Goal: Task Accomplishment & Management: Use online tool/utility

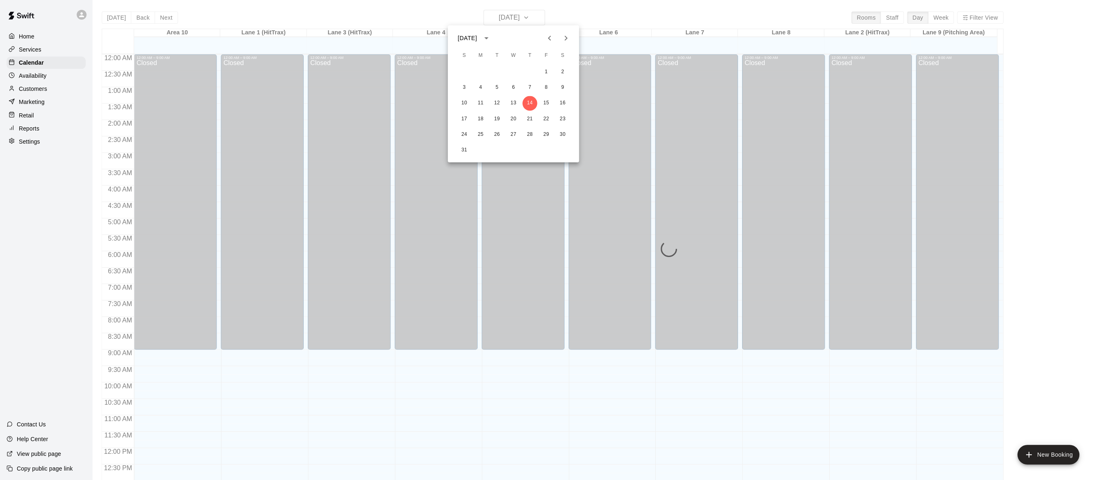
click at [33, 37] on div at bounding box center [549, 240] width 1099 height 480
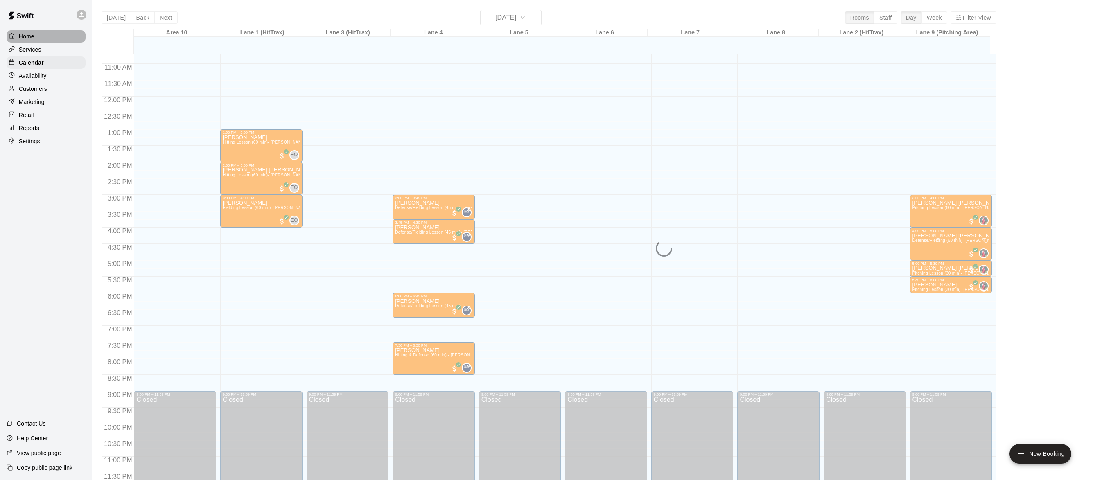
click at [31, 37] on p "Home" at bounding box center [27, 36] width 16 height 8
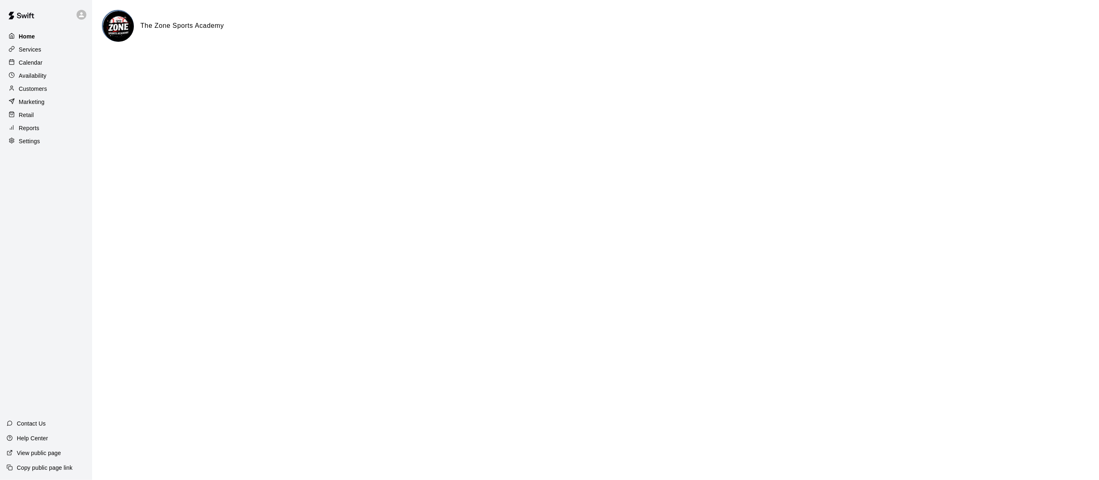
click at [29, 34] on p "Home" at bounding box center [27, 36] width 16 height 8
click at [34, 77] on p "Availability" at bounding box center [33, 76] width 28 height 8
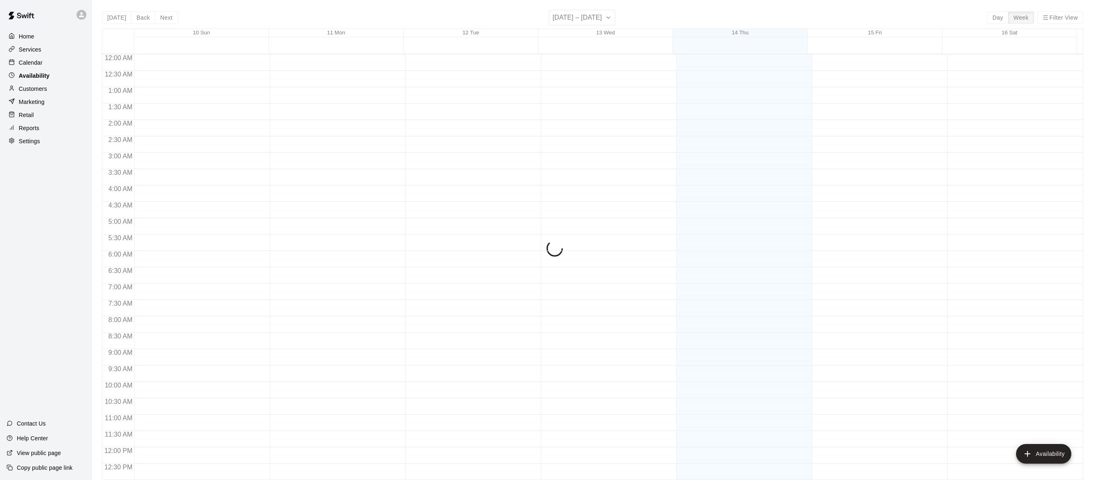
scroll to position [350, 0]
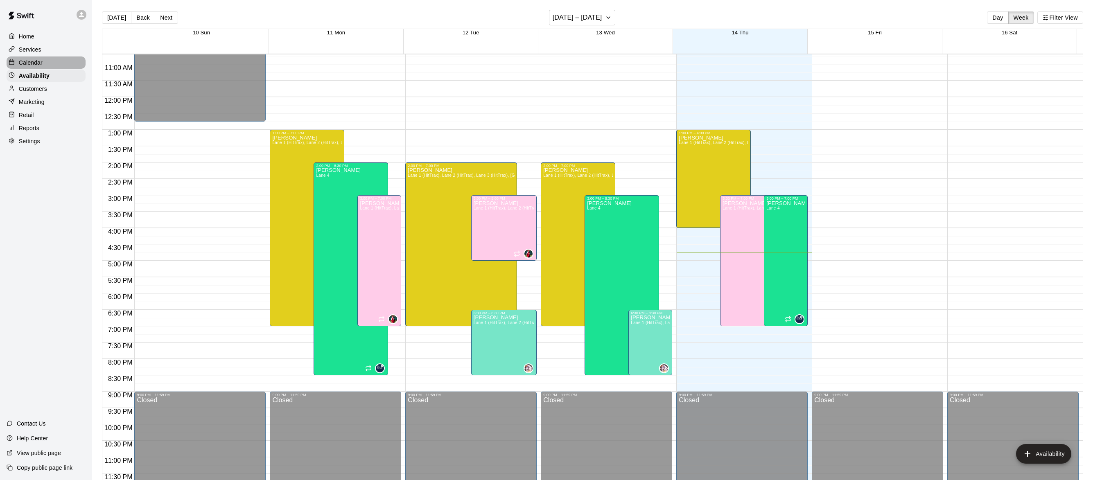
click at [34, 64] on p "Calendar" at bounding box center [31, 63] width 24 height 8
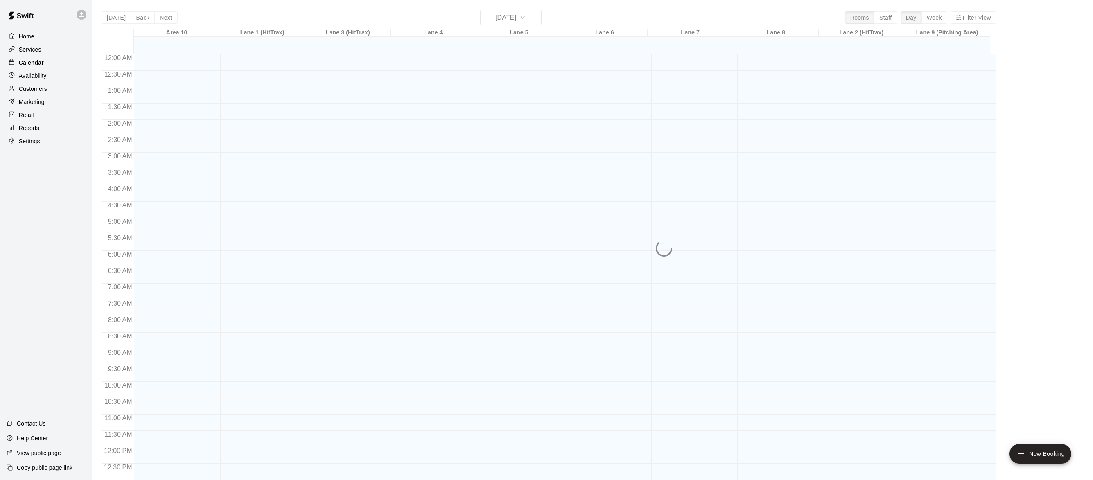
scroll to position [326, 0]
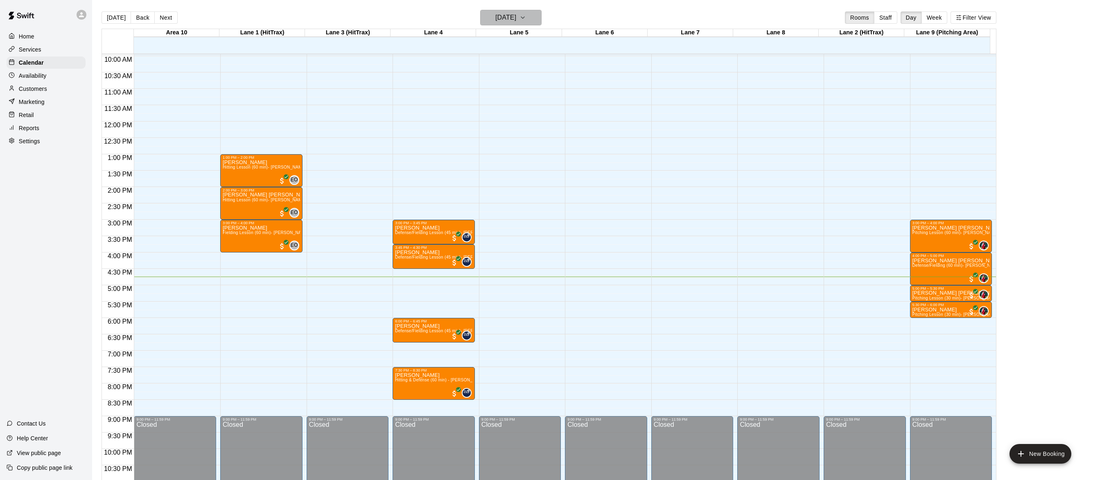
click at [526, 13] on icon "button" at bounding box center [522, 18] width 7 height 10
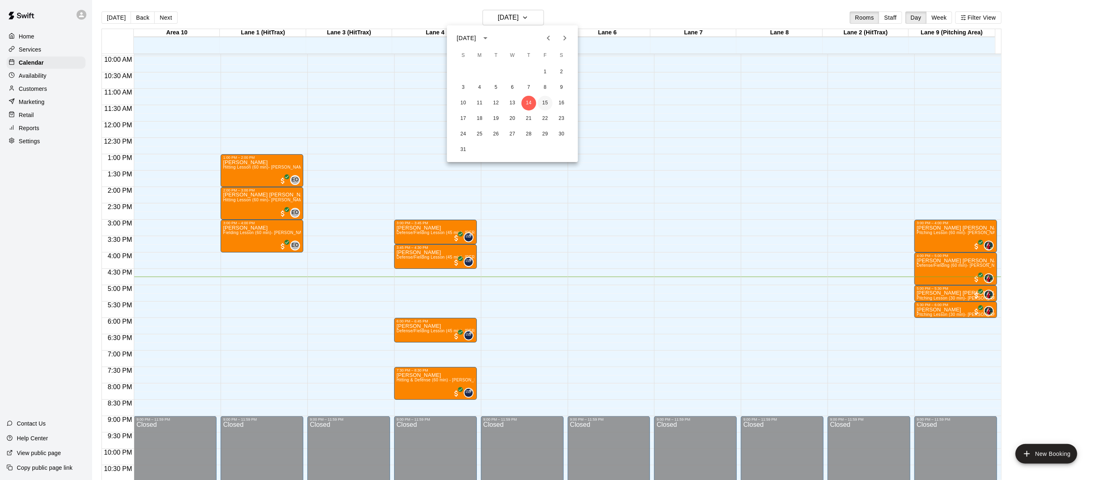
click at [547, 106] on button "15" at bounding box center [545, 103] width 15 height 15
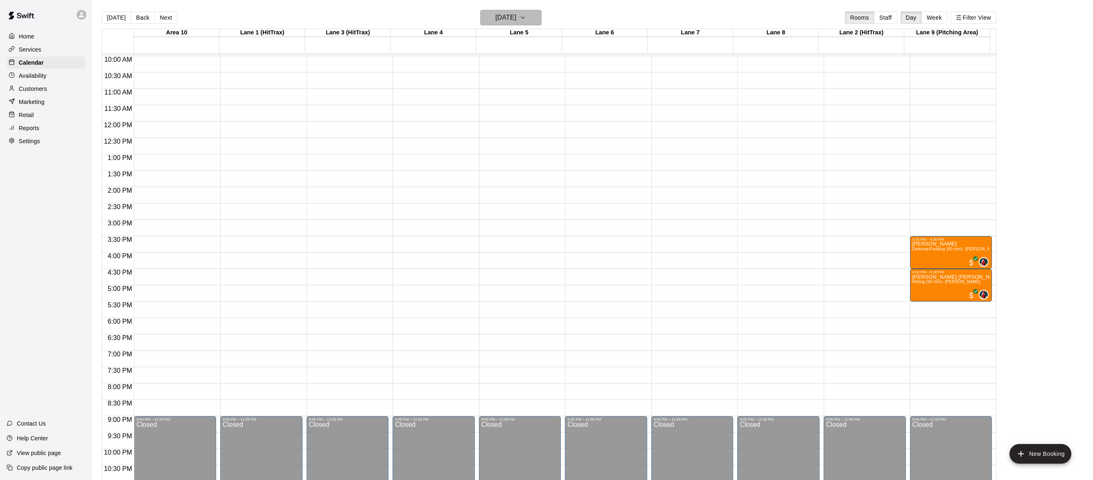
click at [526, 19] on icon "button" at bounding box center [522, 18] width 7 height 10
click at [562, 97] on button "16" at bounding box center [561, 103] width 15 height 15
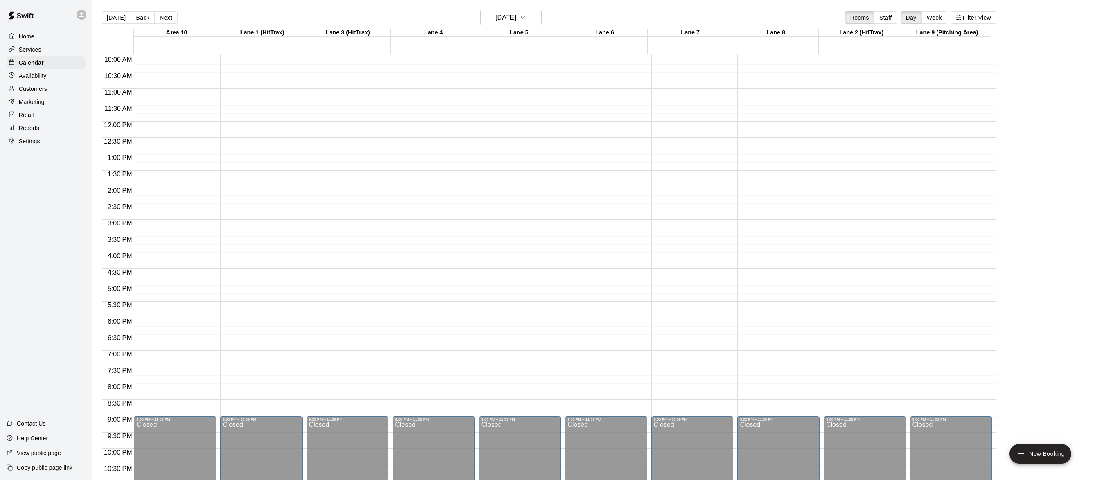
click at [538, 26] on div "Today Back Next Saturday Aug 16 Rooms Staff Day Week Filter View" at bounding box center [548, 19] width 895 height 19
click at [526, 20] on icon "button" at bounding box center [522, 18] width 7 height 10
click at [528, 98] on button "14" at bounding box center [528, 103] width 15 height 15
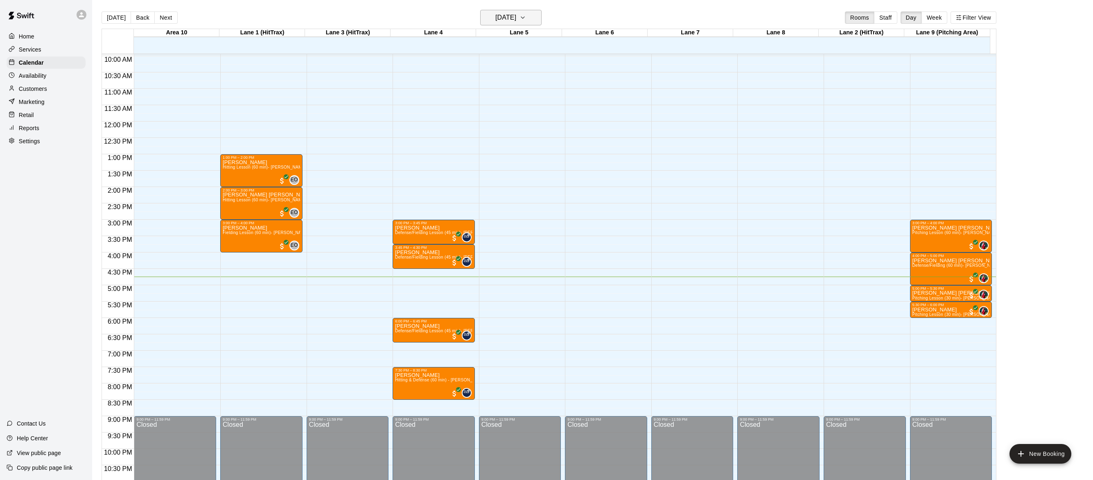
click at [526, 14] on icon "button" at bounding box center [522, 18] width 7 height 10
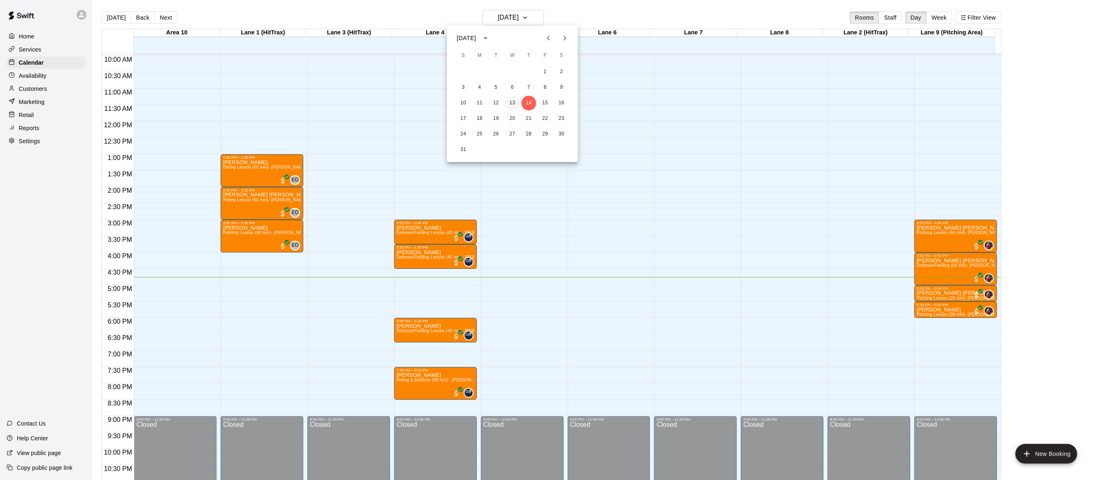
click at [510, 98] on button "13" at bounding box center [512, 103] width 15 height 15
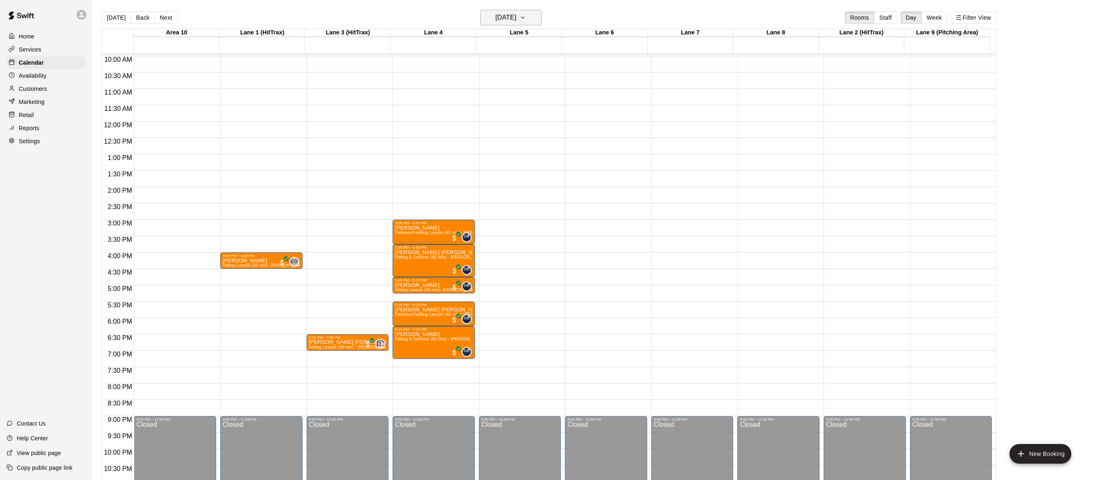
click at [526, 14] on icon "button" at bounding box center [522, 18] width 7 height 10
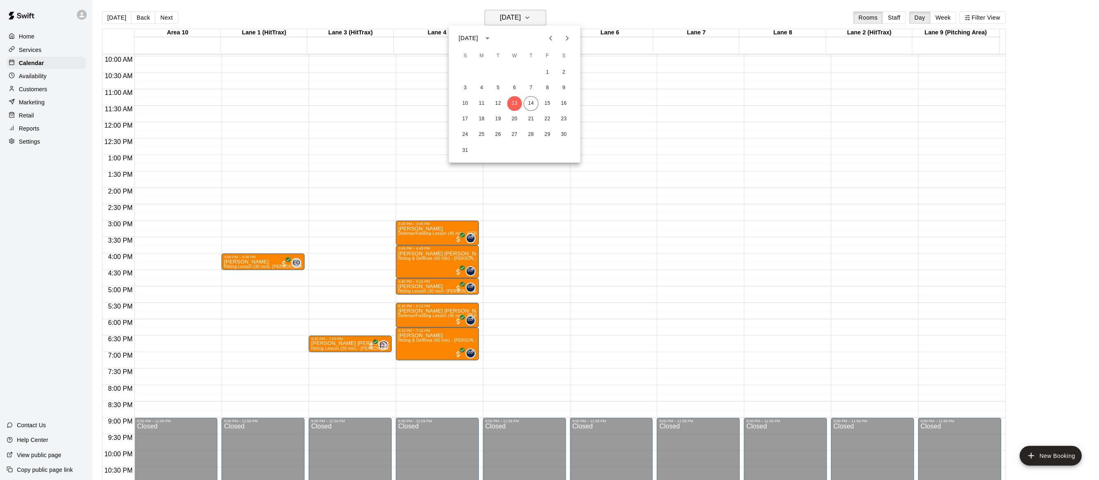
click at [540, 14] on div at bounding box center [549, 240] width 1099 height 480
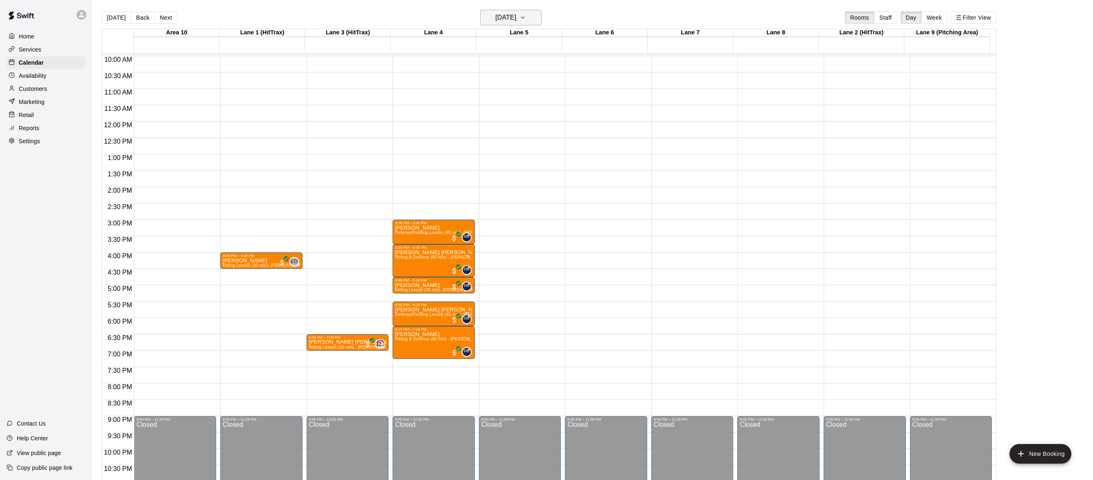
click at [526, 16] on icon "button" at bounding box center [522, 18] width 7 height 10
click at [530, 104] on button "14" at bounding box center [528, 103] width 15 height 15
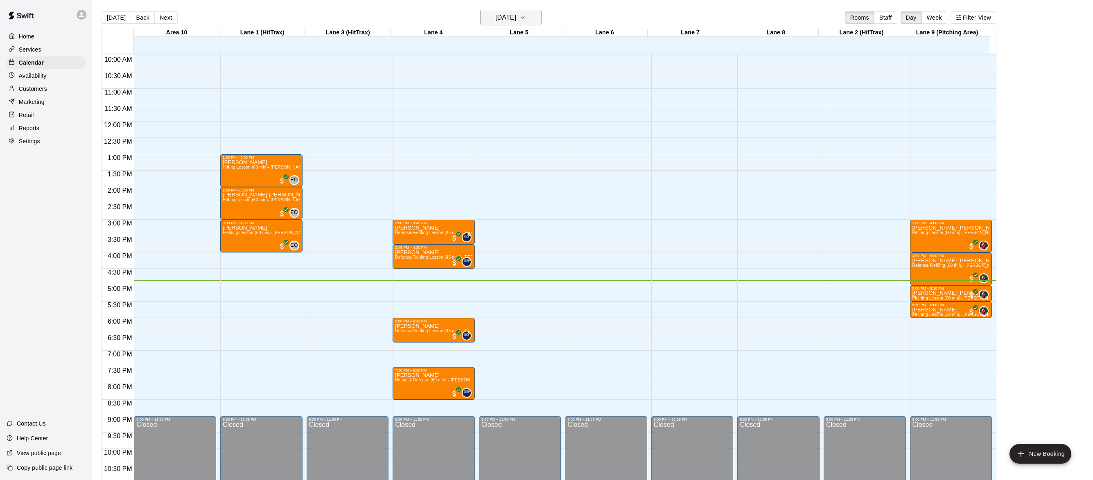
click at [535, 23] on button "Thursday Aug 14" at bounding box center [510, 18] width 61 height 16
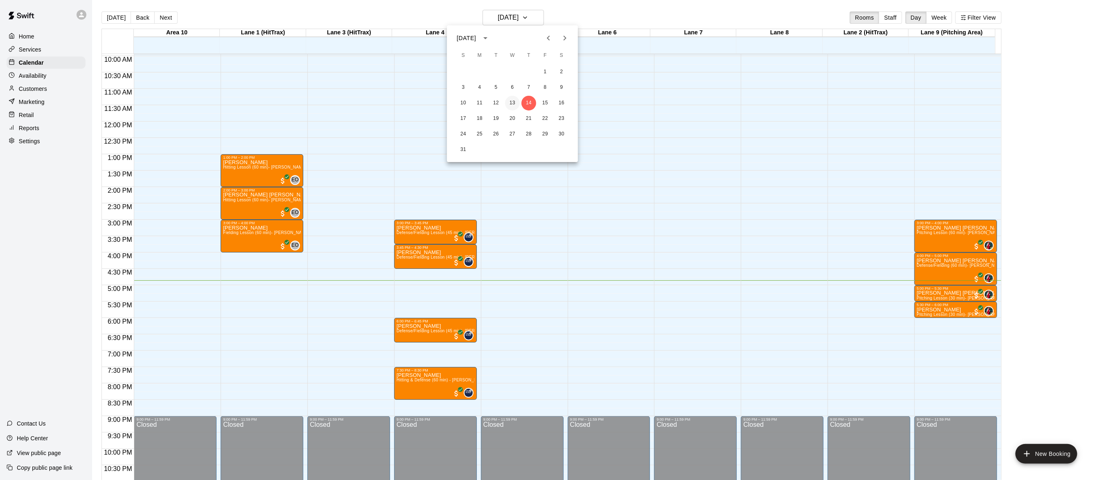
click at [514, 103] on button "13" at bounding box center [512, 103] width 15 height 15
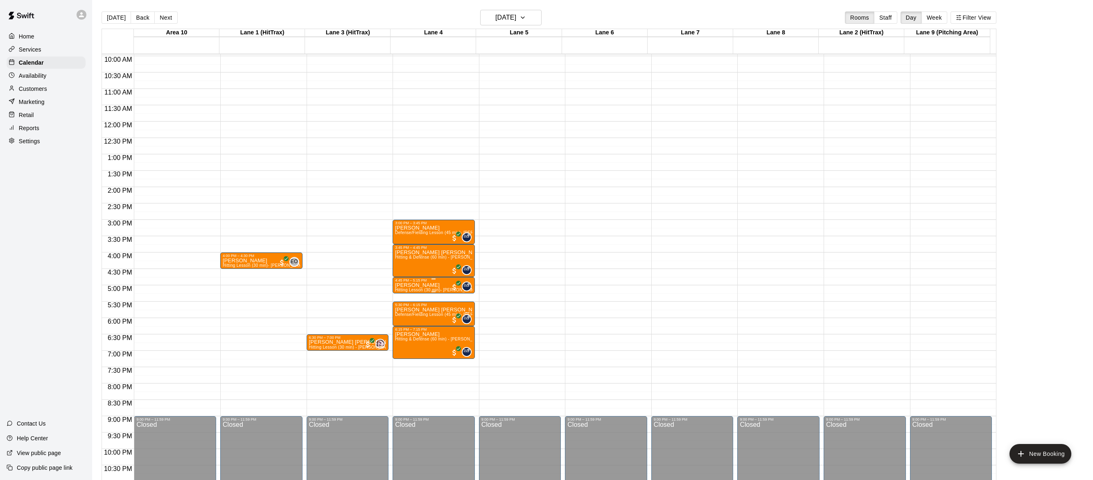
click at [418, 285] on p "sam casey" at bounding box center [433, 285] width 77 height 0
click at [402, 310] on img "edit" at bounding box center [402, 313] width 9 height 9
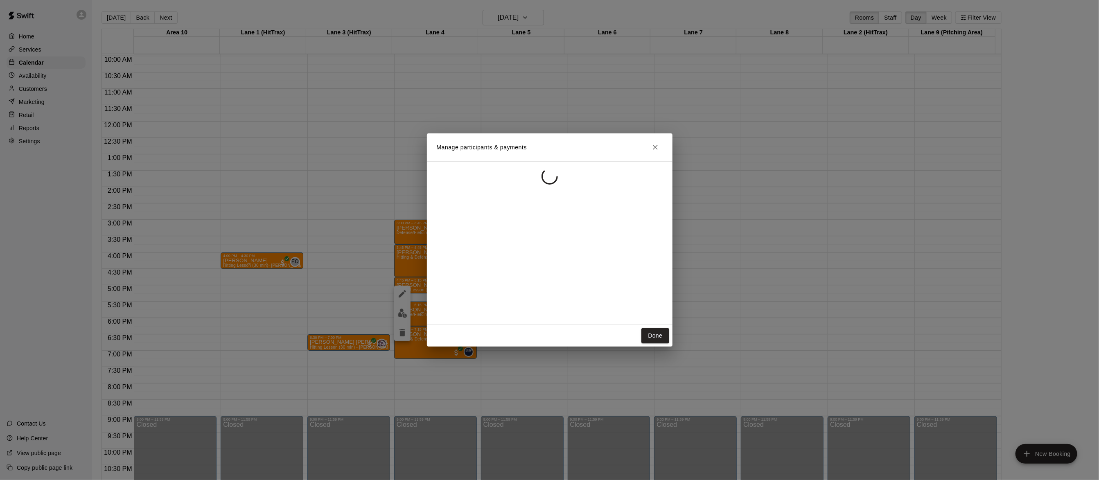
click at [402, 310] on div "Manage participants & payments Done" at bounding box center [549, 240] width 1099 height 480
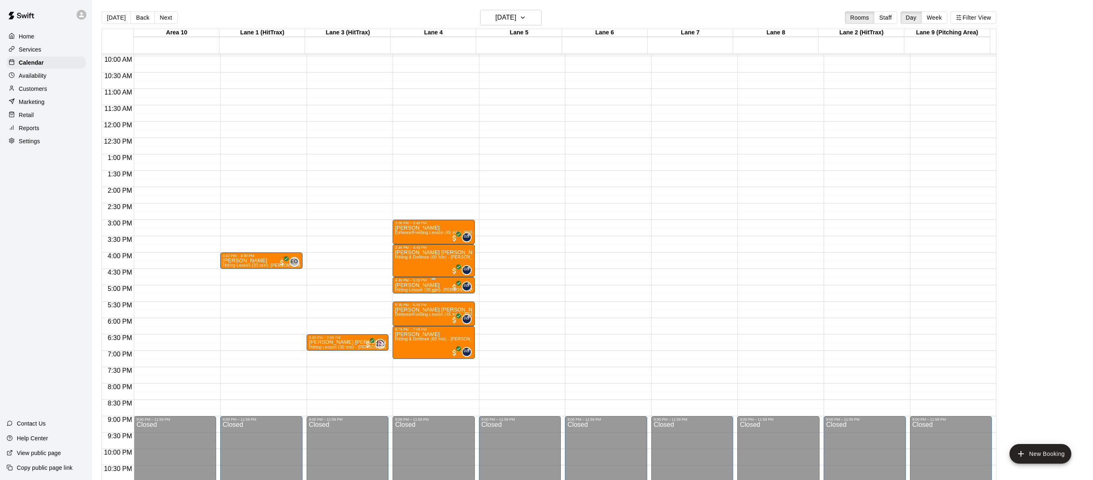
click at [412, 285] on p "sam casey" at bounding box center [433, 285] width 77 height 0
click at [400, 307] on button "edit" at bounding box center [402, 313] width 16 height 16
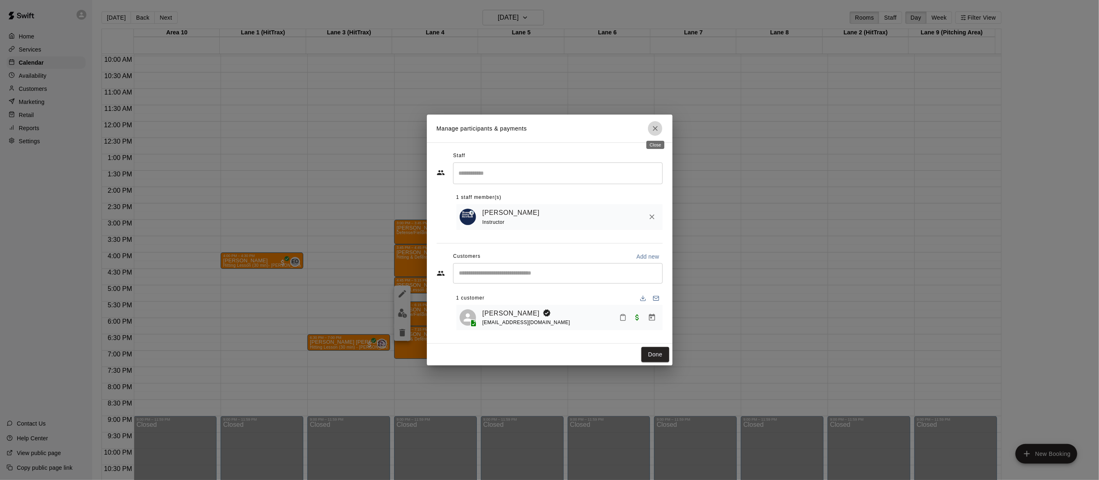
click at [657, 126] on icon "Close" at bounding box center [655, 128] width 5 height 5
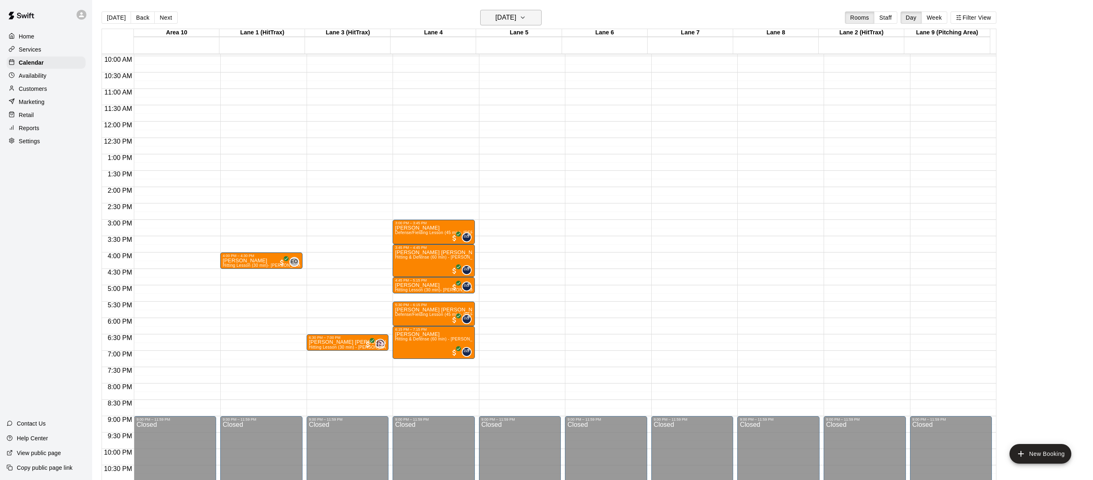
click at [526, 16] on icon "button" at bounding box center [522, 18] width 7 height 10
click at [530, 103] on button "14" at bounding box center [528, 103] width 15 height 15
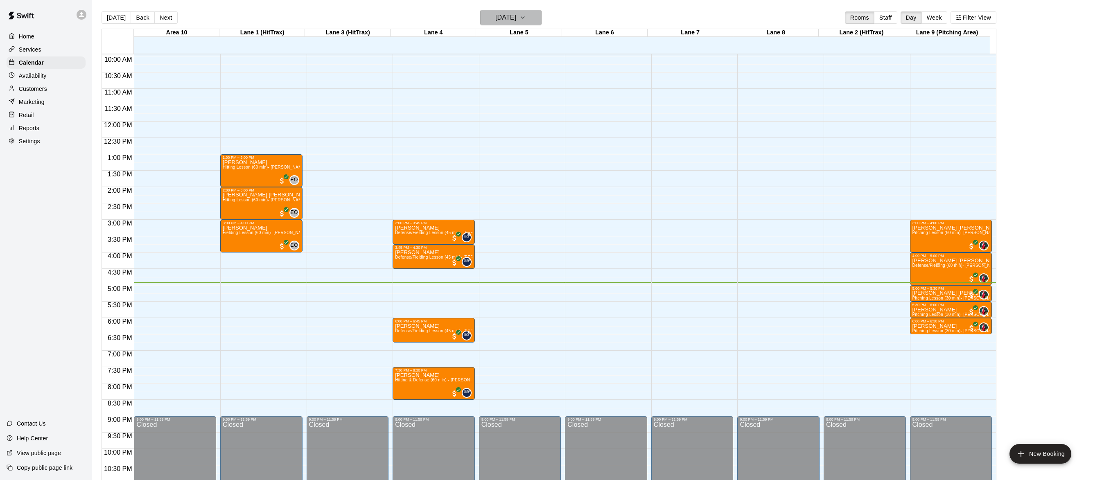
click at [526, 14] on icon "button" at bounding box center [522, 18] width 7 height 10
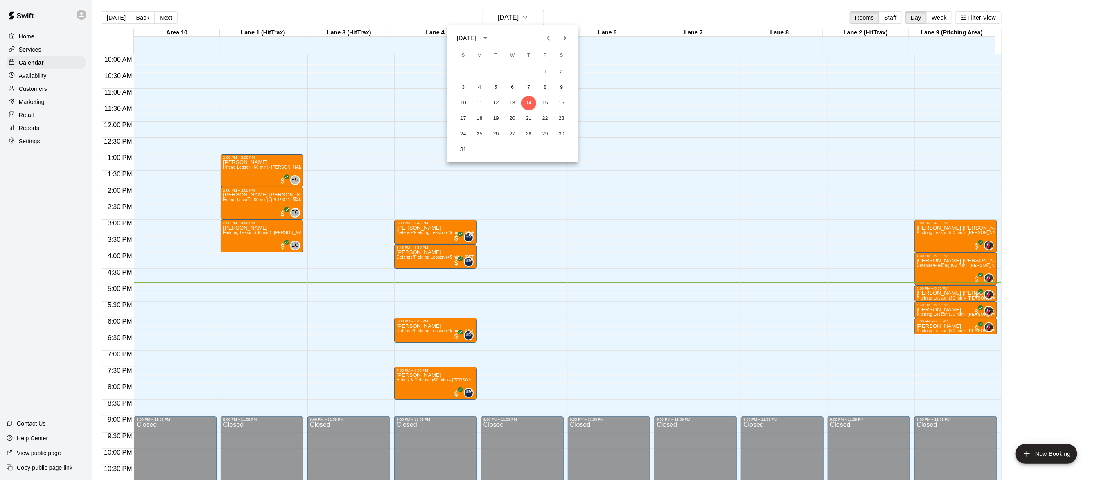
click at [550, 11] on div at bounding box center [549, 240] width 1099 height 480
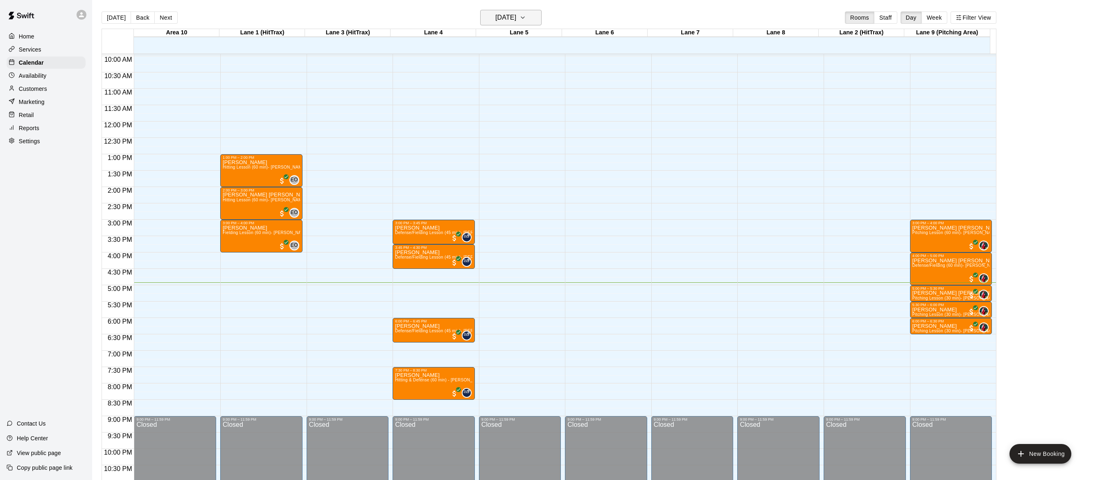
click at [526, 18] on icon "button" at bounding box center [522, 18] width 7 height 10
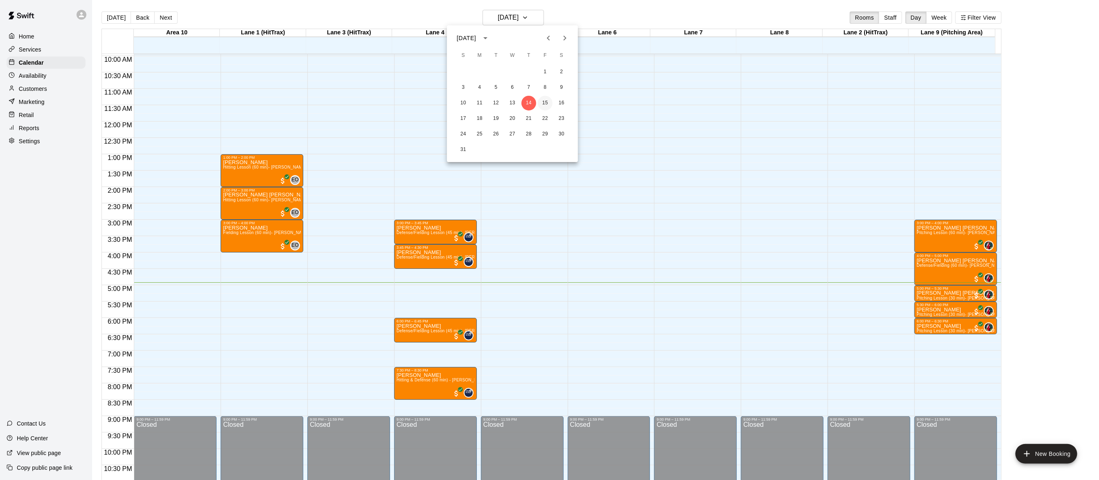
click at [543, 97] on button "15" at bounding box center [545, 103] width 15 height 15
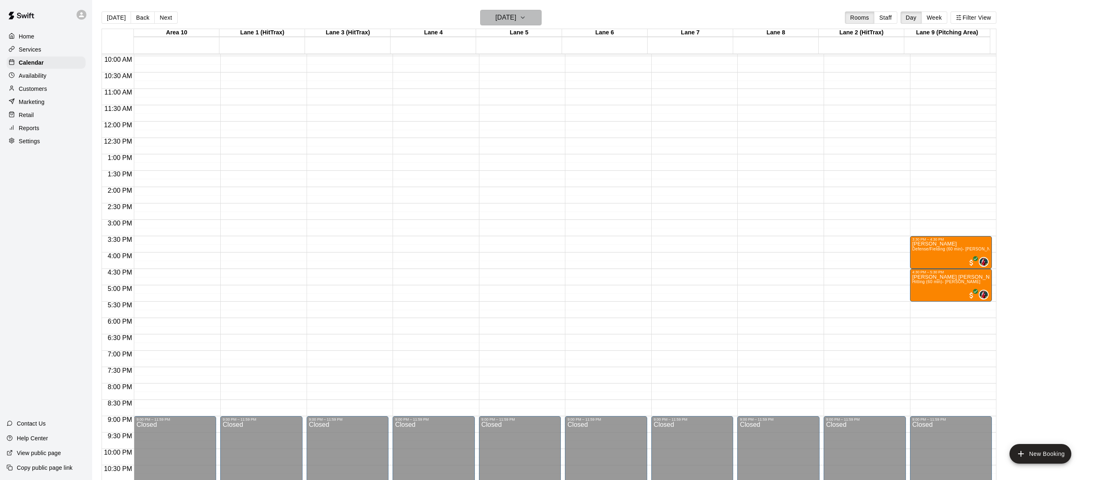
click at [526, 15] on icon "button" at bounding box center [522, 18] width 7 height 10
click at [533, 14] on div at bounding box center [549, 240] width 1099 height 480
click at [530, 21] on button "Friday Aug 15" at bounding box center [510, 18] width 61 height 16
click at [531, 98] on button "14" at bounding box center [528, 103] width 15 height 15
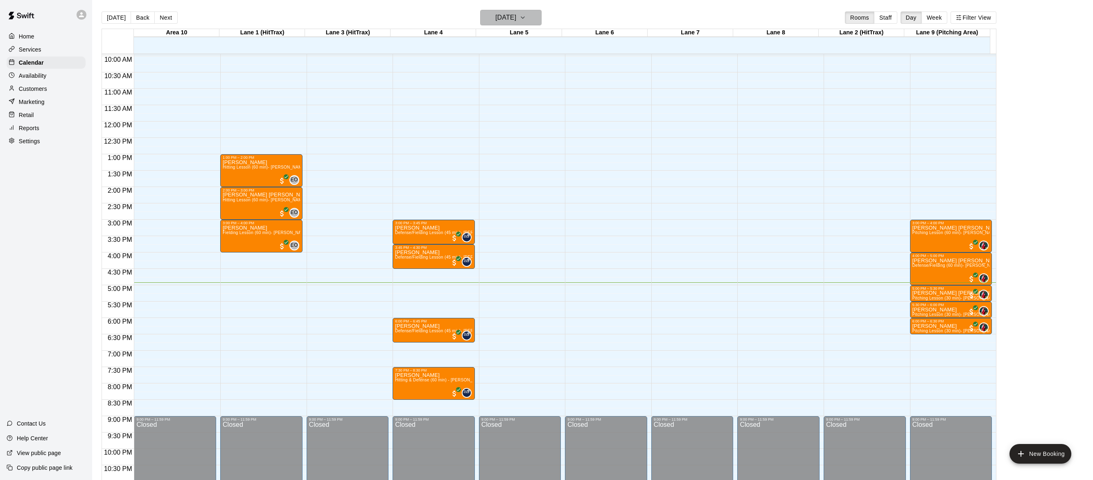
click at [526, 14] on icon "button" at bounding box center [522, 18] width 7 height 10
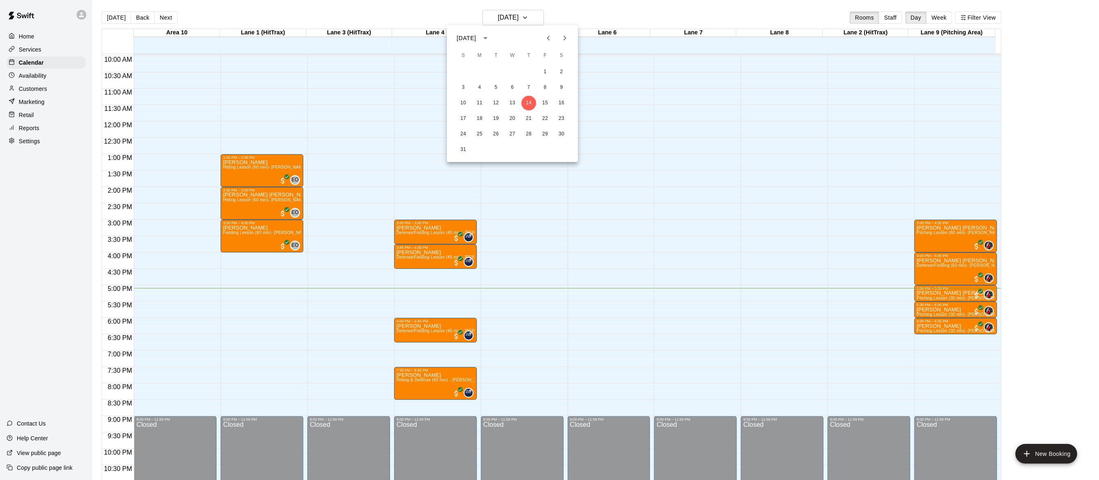
click at [537, 15] on div at bounding box center [549, 240] width 1099 height 480
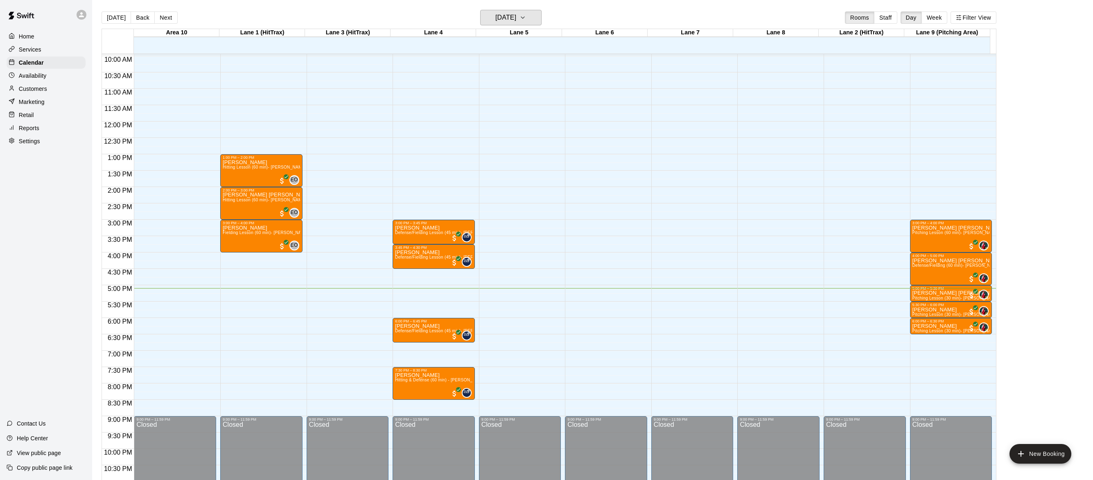
click at [526, 15] on icon "button" at bounding box center [522, 18] width 7 height 10
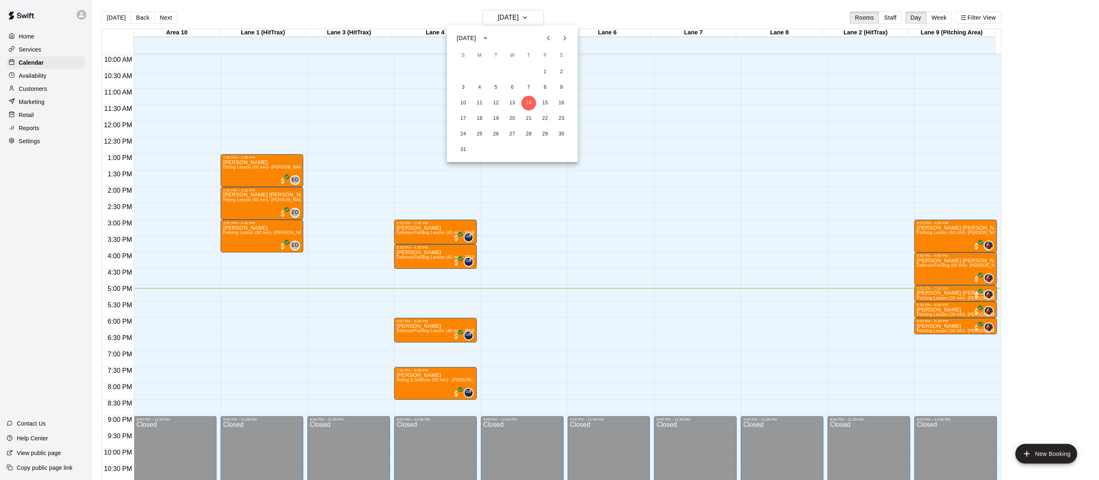
click at [364, 0] on div at bounding box center [549, 240] width 1099 height 480
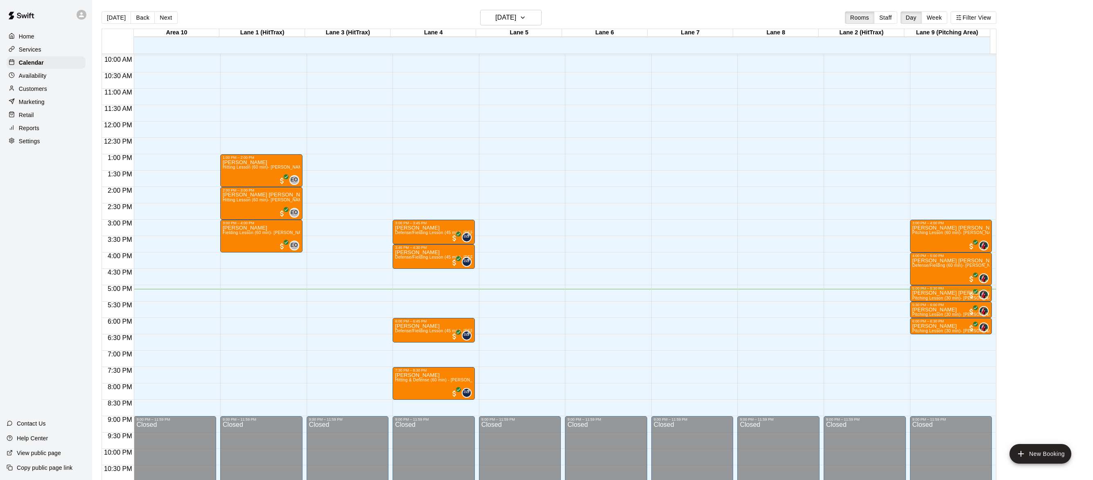
click at [35, 37] on div "Home" at bounding box center [46, 36] width 79 height 12
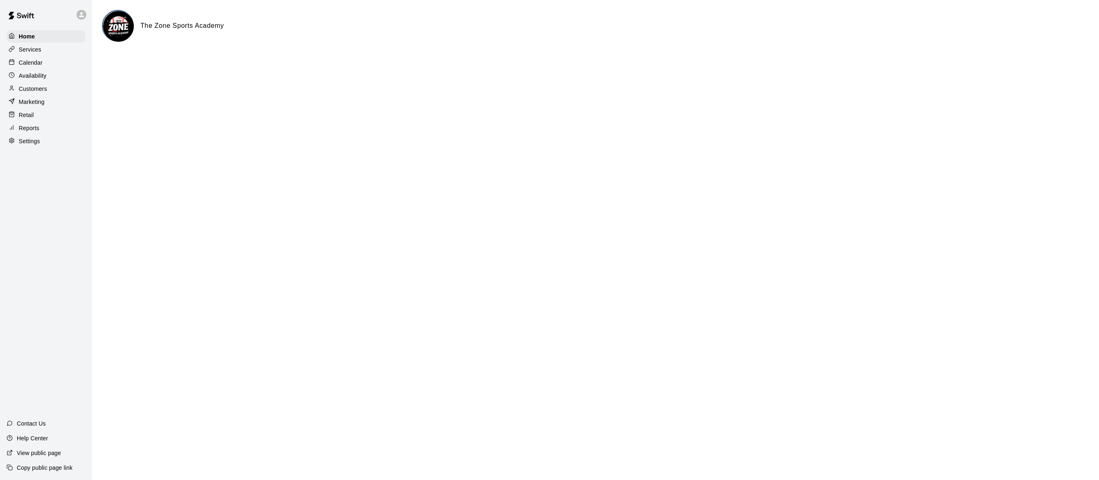
click at [29, 58] on div "Calendar" at bounding box center [46, 62] width 79 height 12
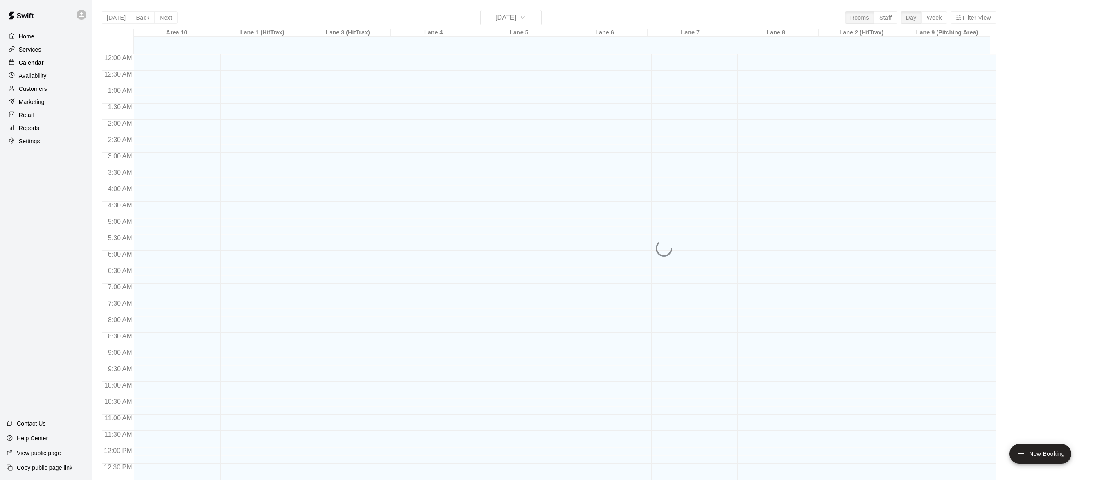
scroll to position [326, 0]
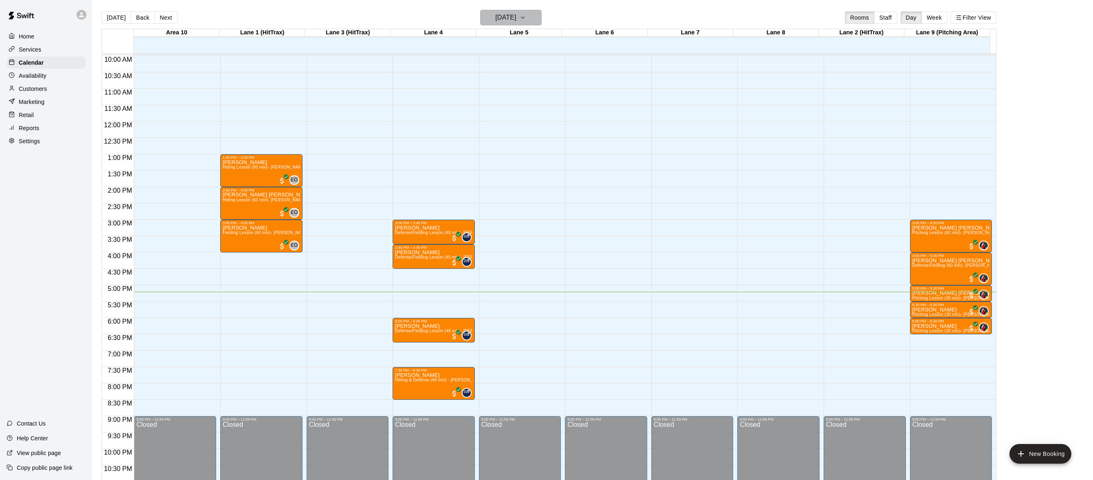
click at [526, 16] on icon "button" at bounding box center [522, 18] width 7 height 10
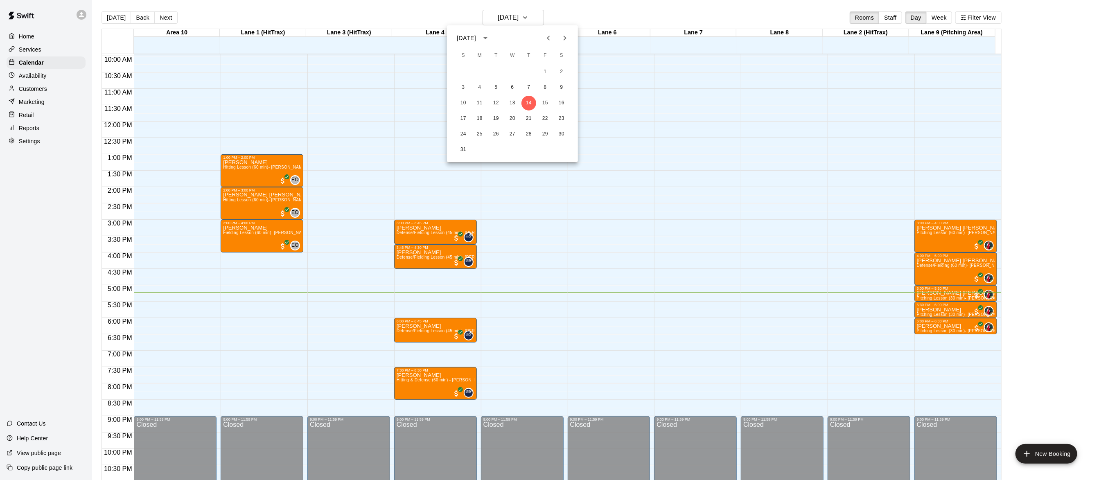
click at [555, 8] on div at bounding box center [549, 240] width 1099 height 480
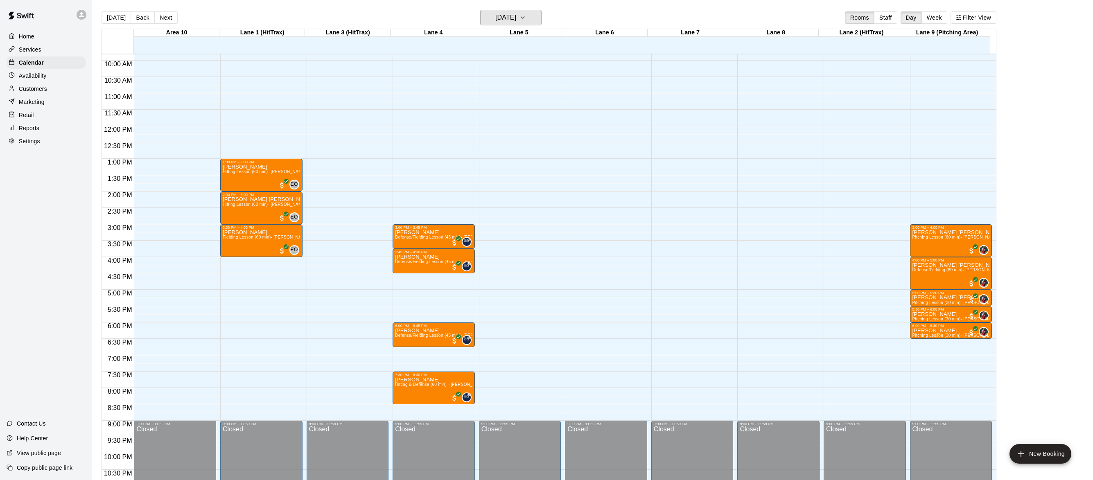
scroll to position [351, 0]
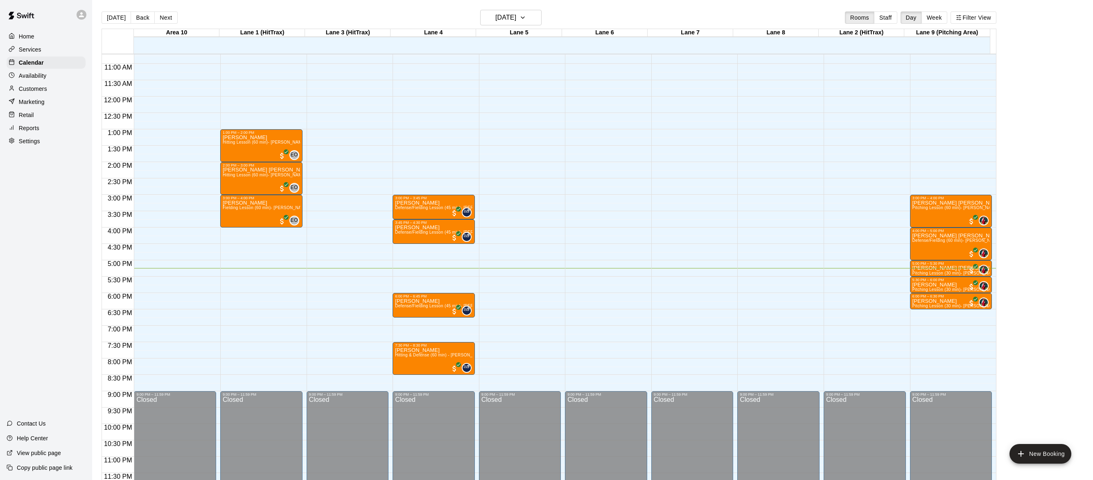
click at [32, 141] on p "Settings" at bounding box center [29, 141] width 21 height 8
select select "**"
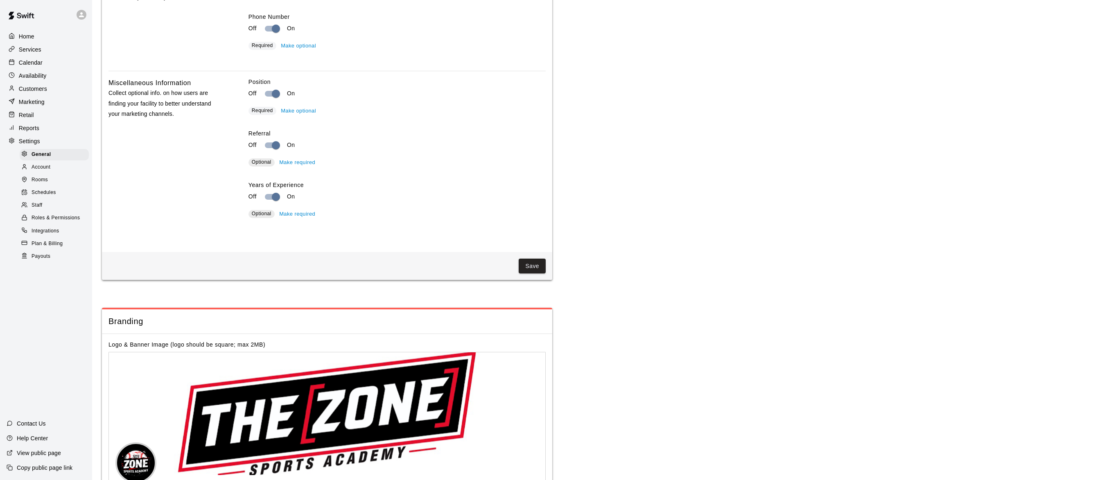
scroll to position [1489, 0]
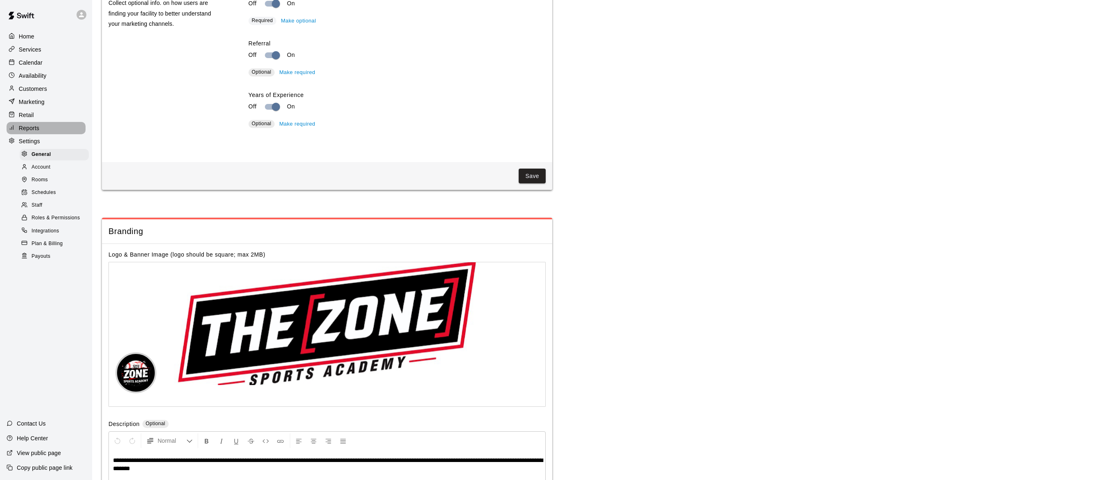
click at [33, 130] on p "Reports" at bounding box center [29, 128] width 20 height 8
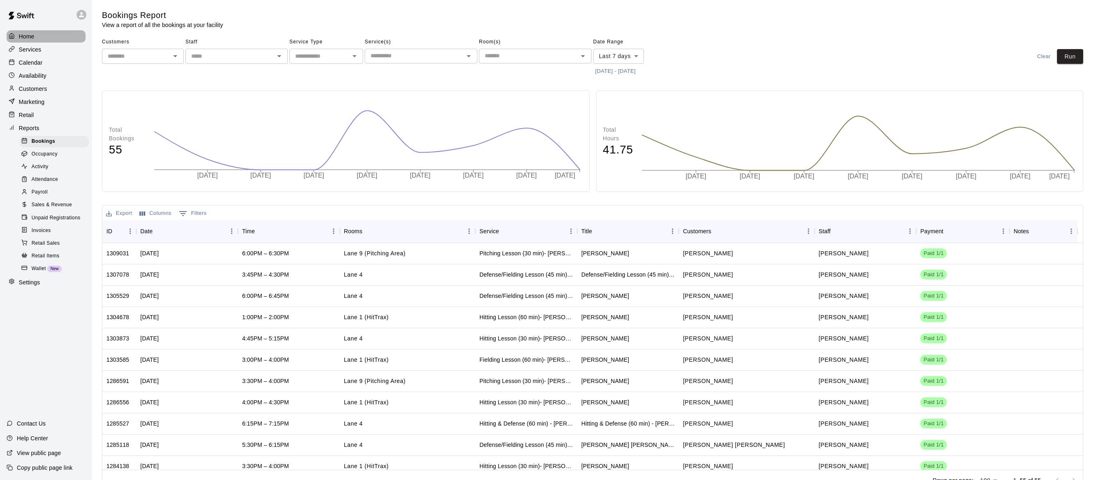
click at [28, 34] on p "Home" at bounding box center [27, 36] width 16 height 8
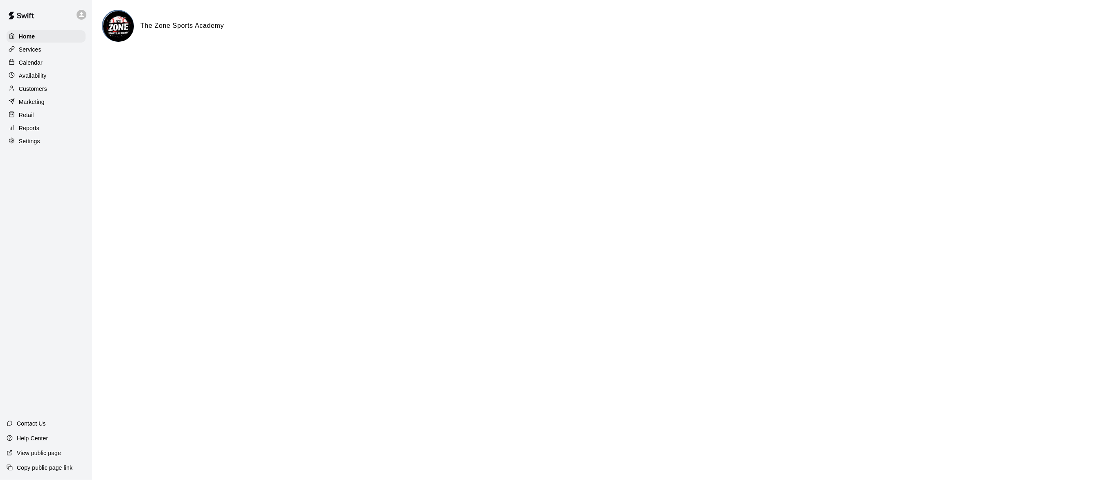
click at [29, 106] on p "Marketing" at bounding box center [32, 102] width 26 height 8
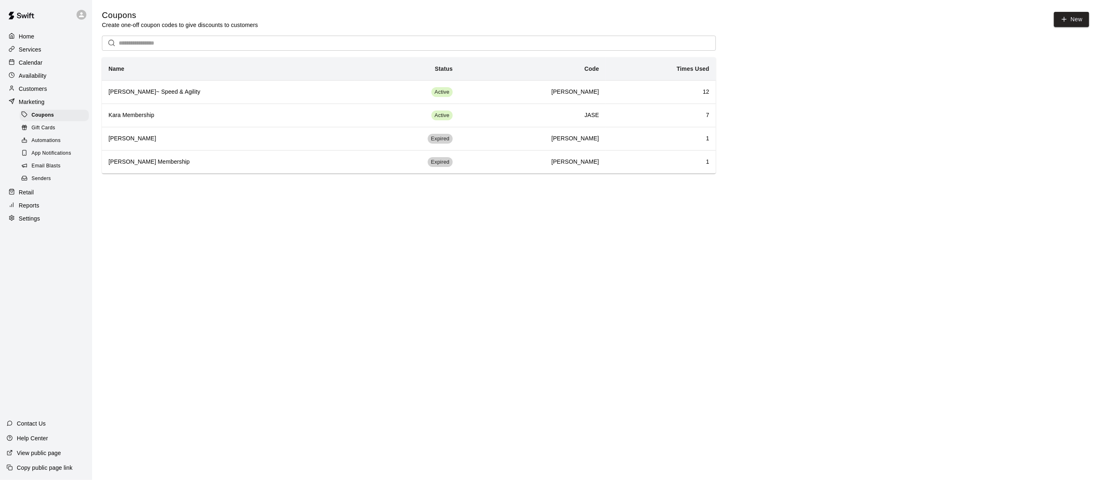
click at [43, 95] on div "Customers" at bounding box center [46, 89] width 79 height 12
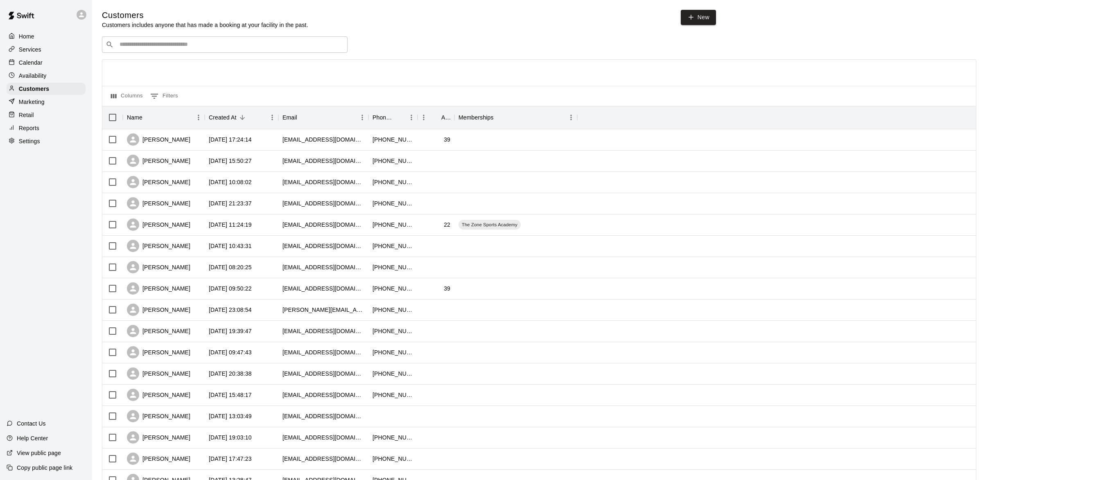
click at [33, 132] on p "Reports" at bounding box center [29, 128] width 20 height 8
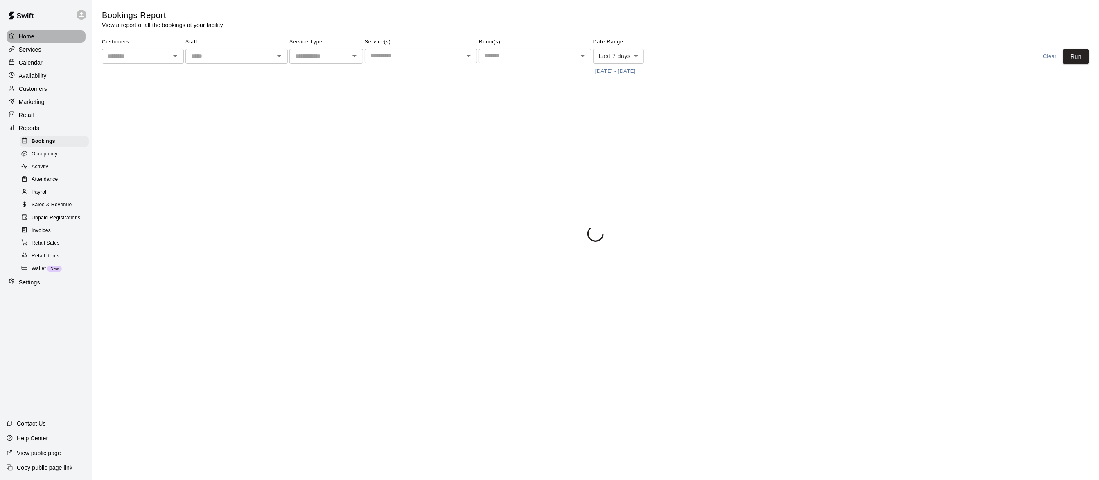
click at [36, 39] on div "Home" at bounding box center [46, 36] width 79 height 12
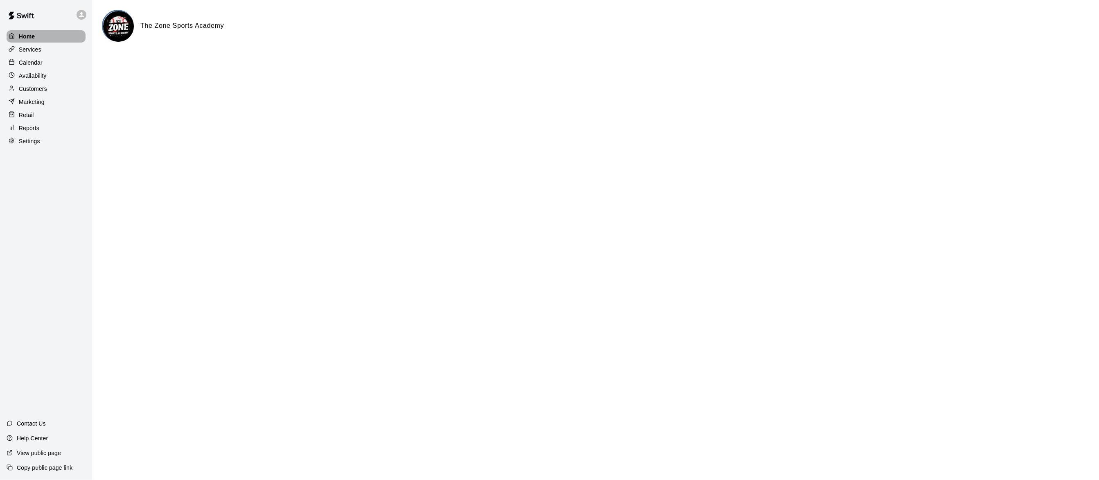
click at [35, 38] on div "Home" at bounding box center [46, 36] width 79 height 12
click at [30, 132] on p "Reports" at bounding box center [29, 128] width 20 height 8
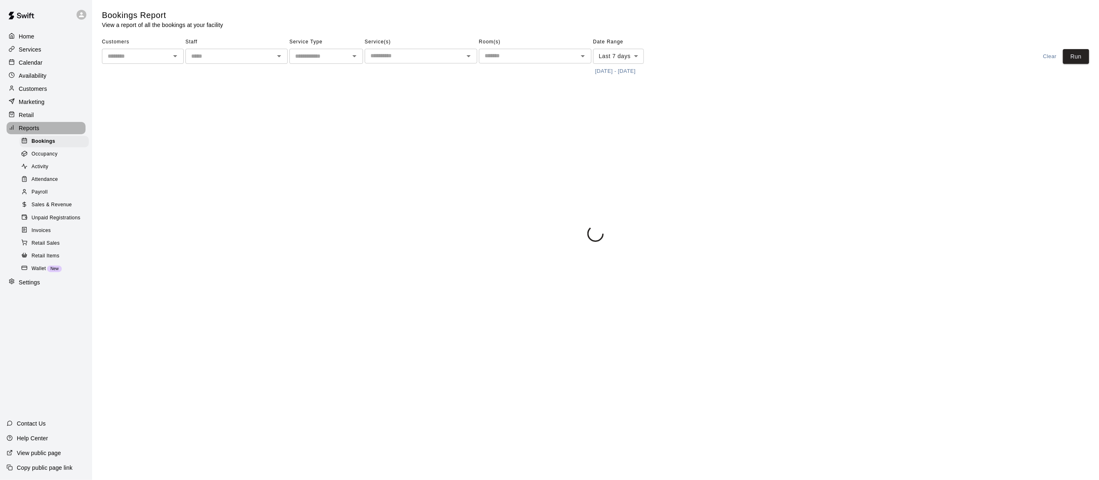
click at [30, 130] on p "Reports" at bounding box center [29, 128] width 20 height 8
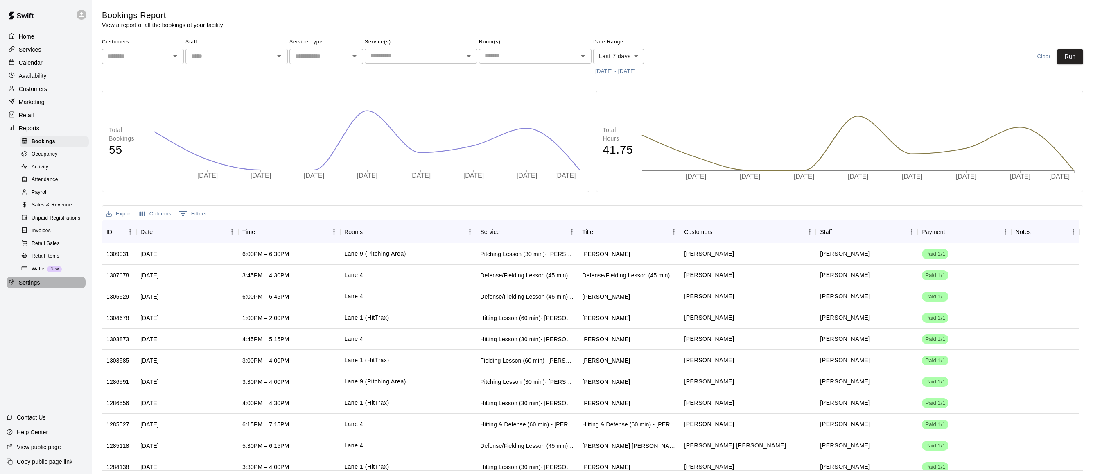
click at [35, 286] on p "Settings" at bounding box center [29, 282] width 21 height 8
select select "**"
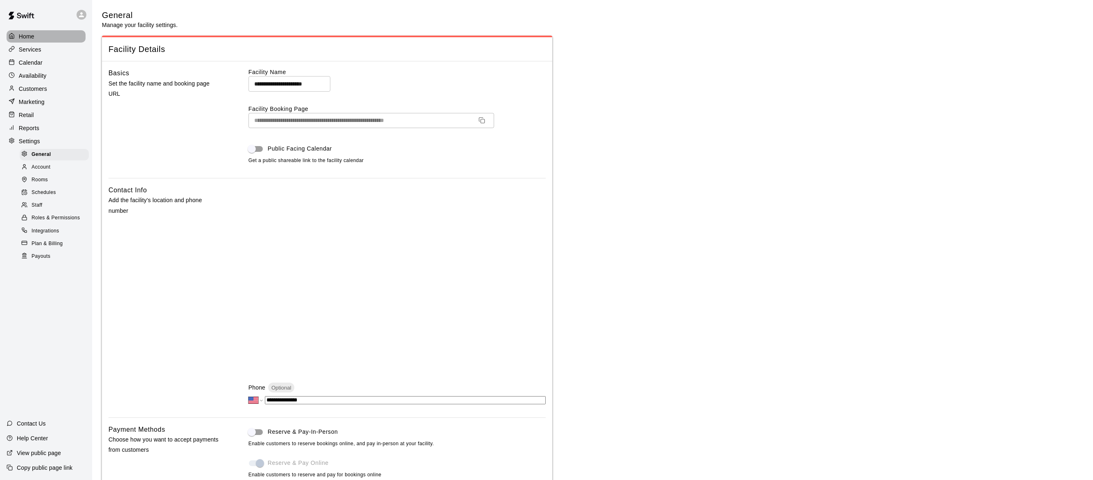
click at [36, 35] on div "Home" at bounding box center [46, 36] width 79 height 12
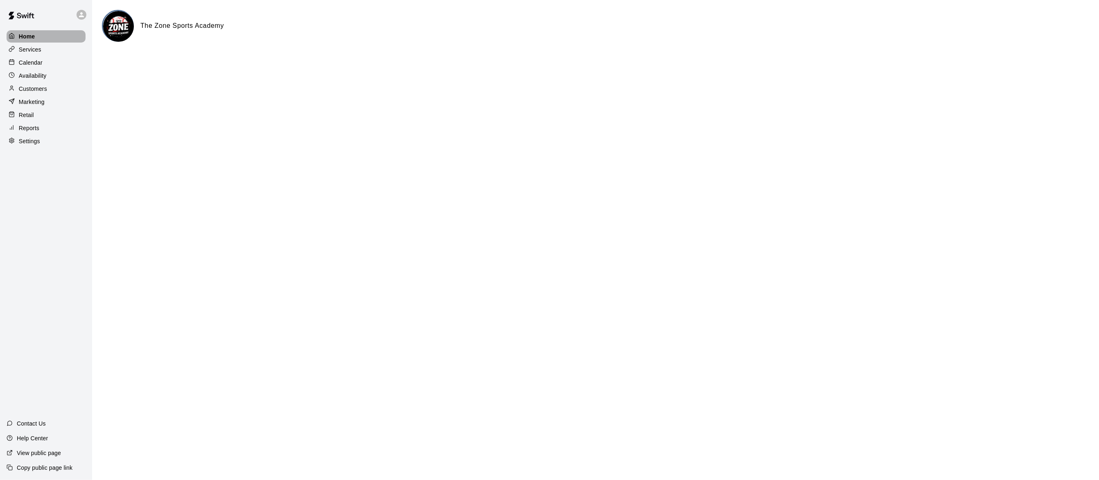
click at [29, 36] on p "Home" at bounding box center [27, 36] width 16 height 8
click at [47, 106] on div "Marketing" at bounding box center [46, 102] width 79 height 12
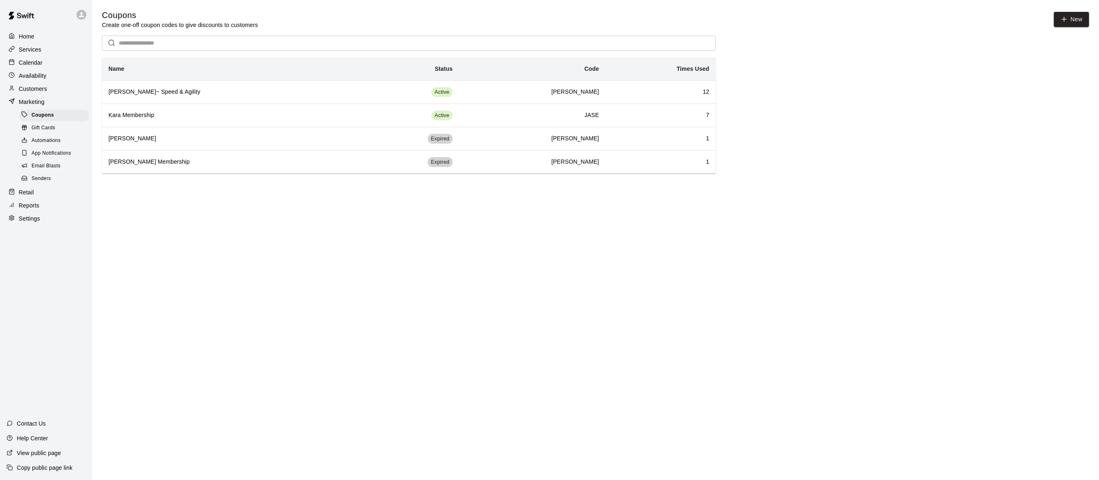
click at [40, 102] on p "Marketing" at bounding box center [32, 102] width 26 height 8
click at [39, 93] on p "Customers" at bounding box center [33, 89] width 28 height 8
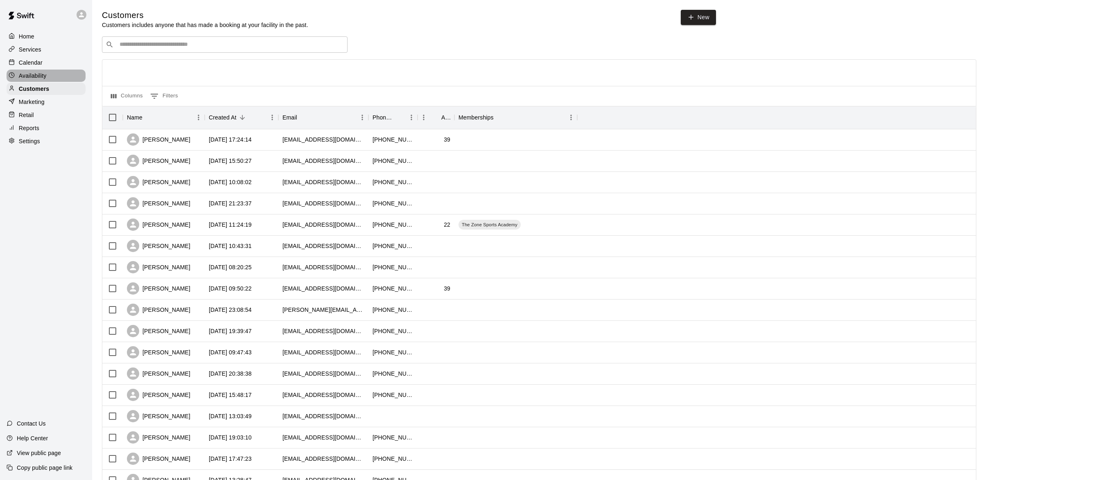
click at [35, 82] on div "Availability" at bounding box center [46, 76] width 79 height 12
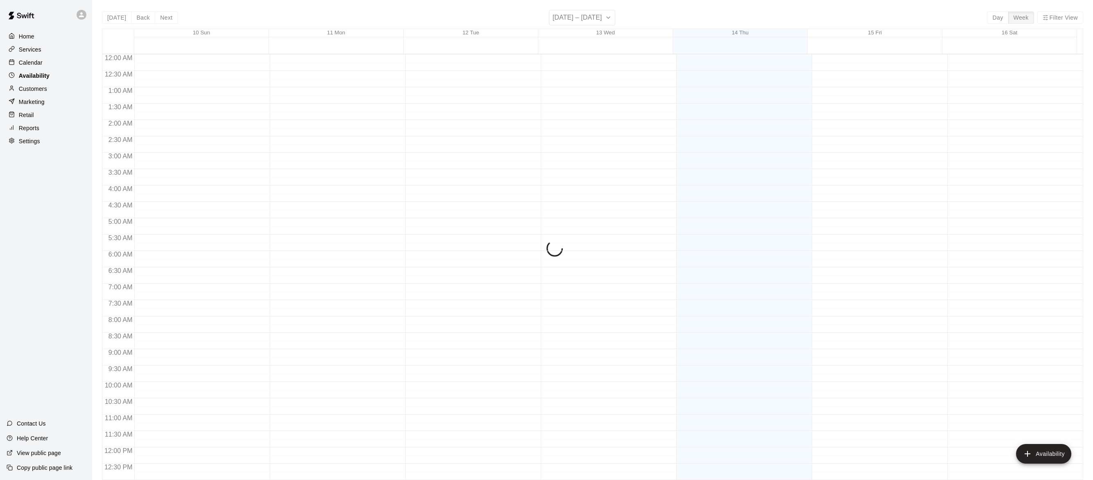
scroll to position [350, 0]
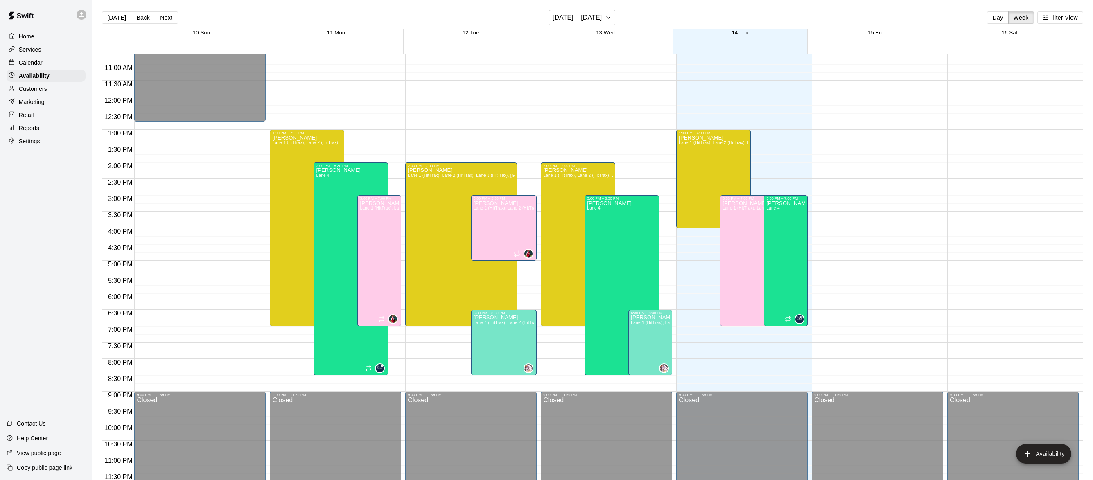
click at [38, 67] on p "Calendar" at bounding box center [31, 63] width 24 height 8
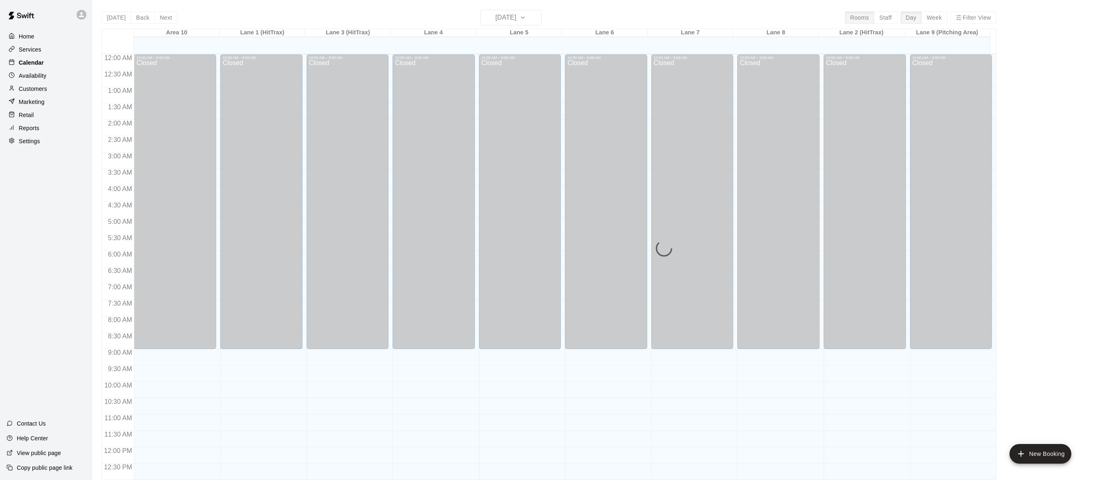
scroll to position [326, 0]
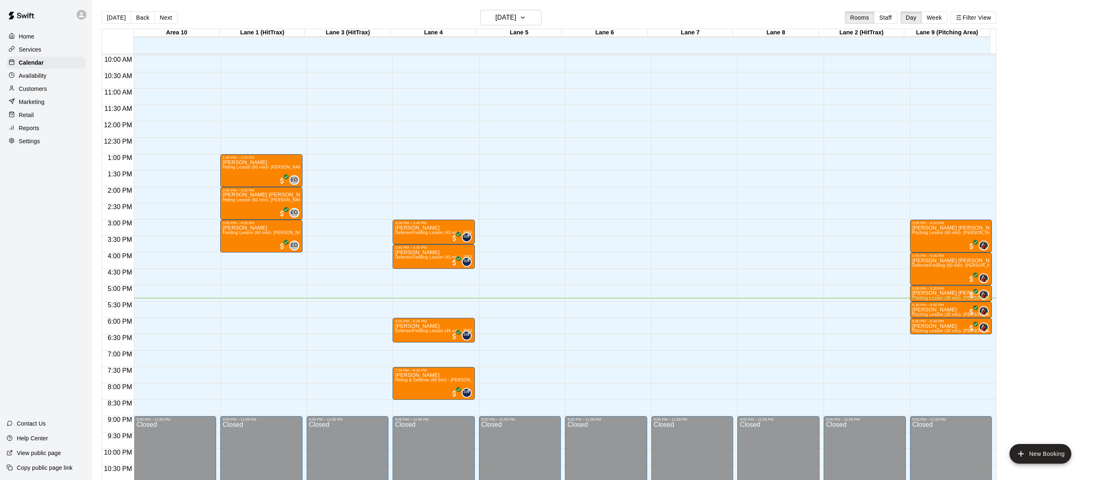
click at [34, 38] on p "Home" at bounding box center [27, 36] width 16 height 8
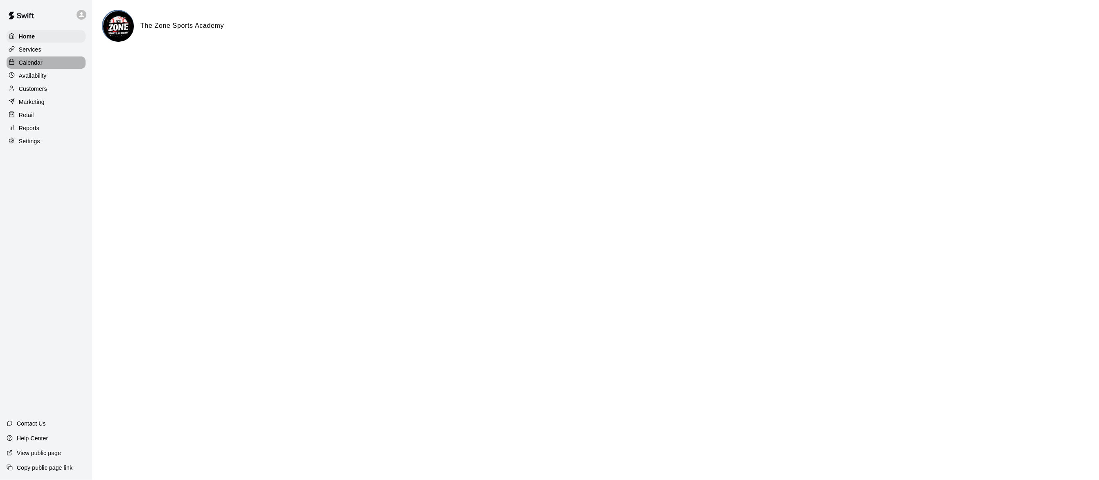
click at [33, 59] on p "Calendar" at bounding box center [31, 63] width 24 height 8
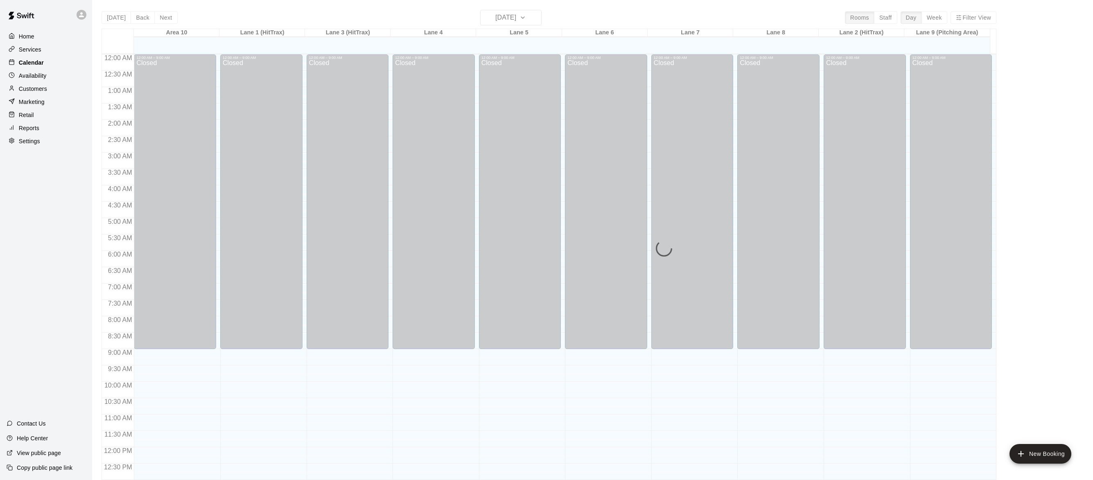
scroll to position [326, 0]
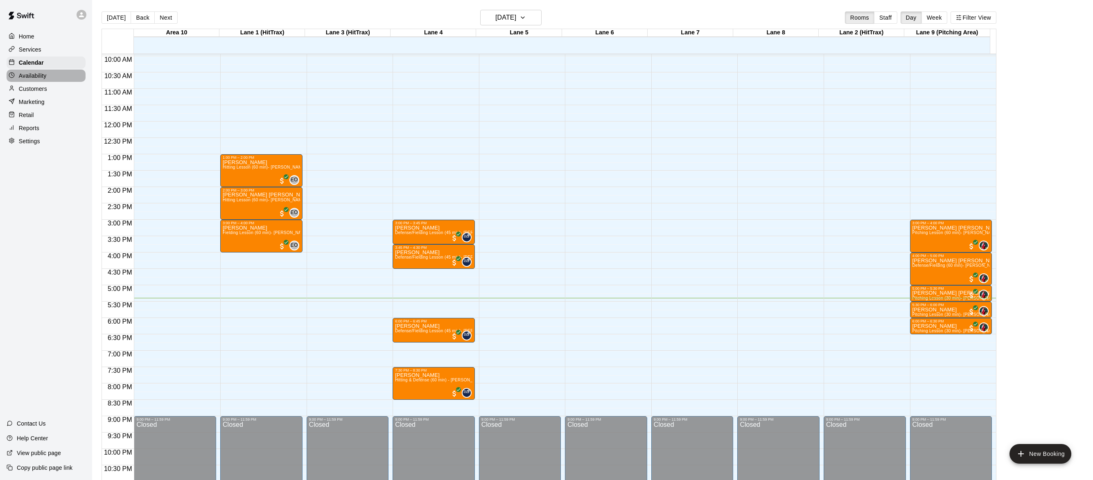
click at [34, 73] on p "Availability" at bounding box center [33, 76] width 28 height 8
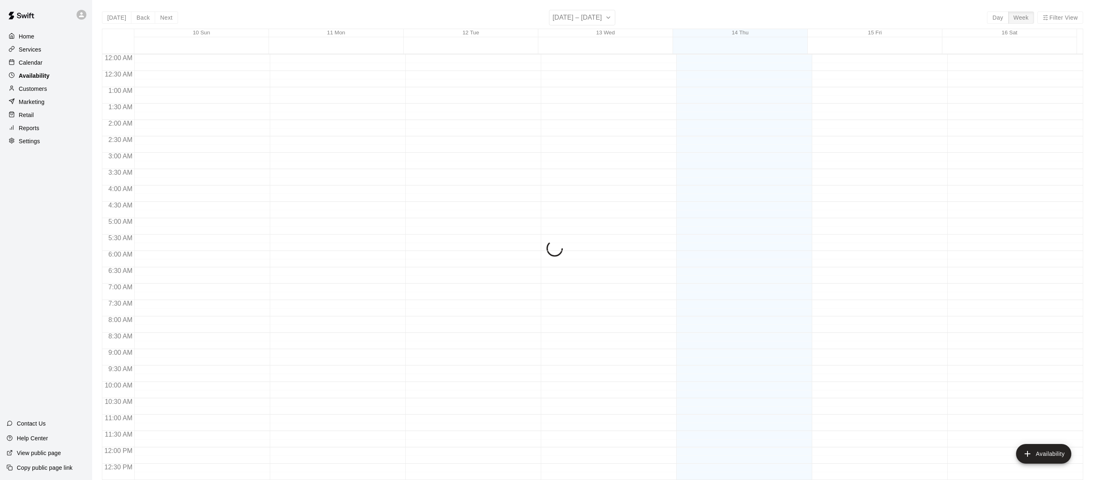
scroll to position [350, 0]
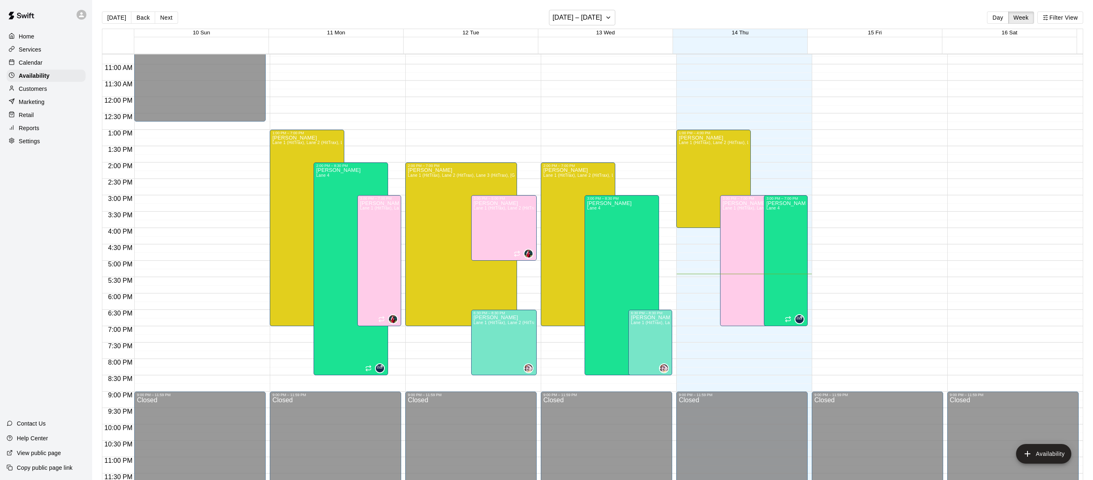
click at [31, 90] on p "Customers" at bounding box center [33, 89] width 28 height 8
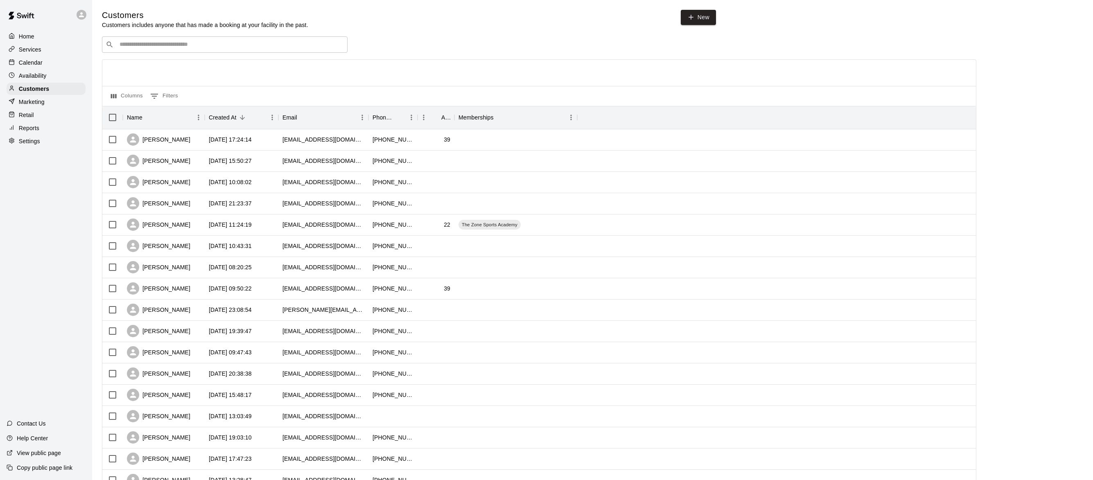
click at [31, 106] on p "Marketing" at bounding box center [32, 102] width 26 height 8
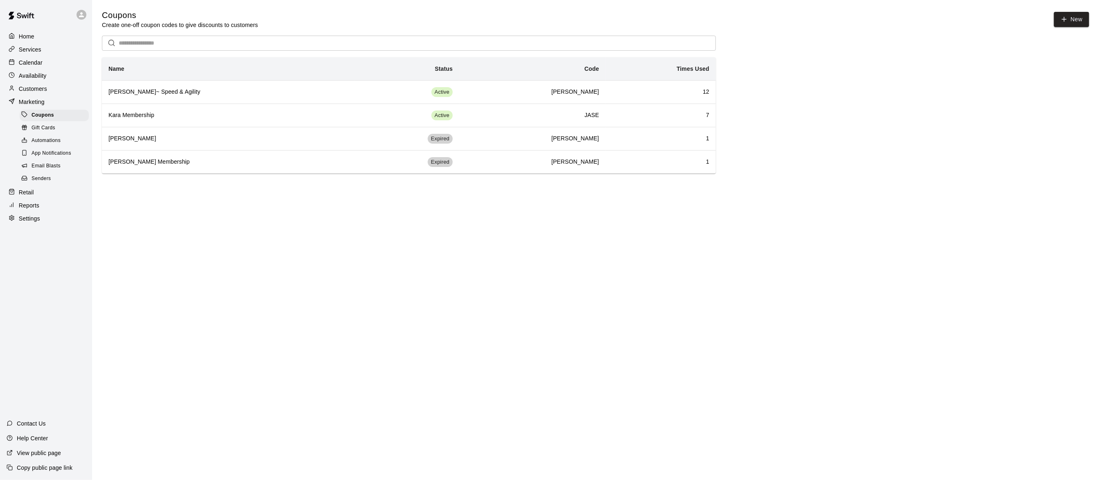
click at [29, 106] on p "Marketing" at bounding box center [32, 102] width 26 height 8
click at [42, 117] on span "Coupons" at bounding box center [43, 115] width 23 height 8
click at [35, 101] on p "Marketing" at bounding box center [32, 102] width 26 height 8
click at [24, 91] on p "Customers" at bounding box center [33, 89] width 28 height 8
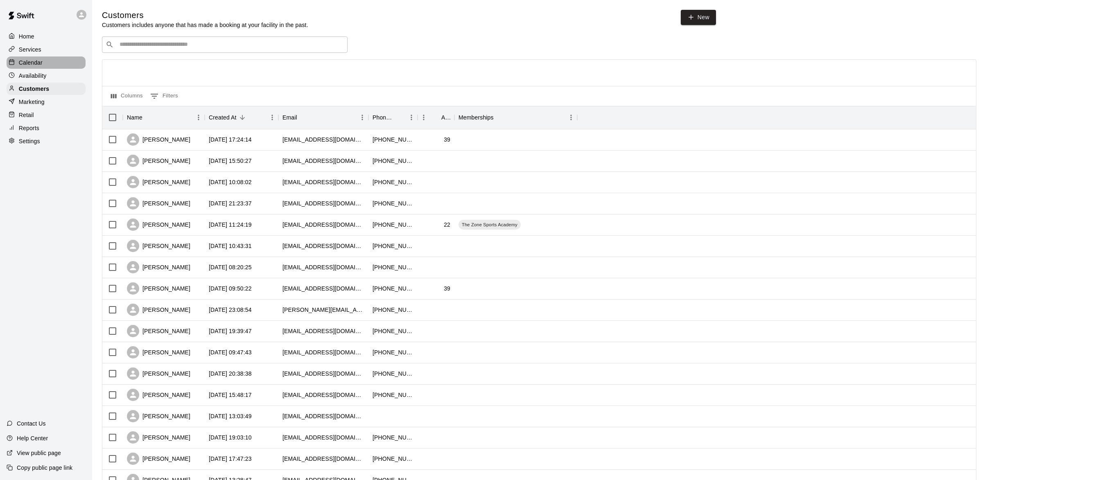
click at [34, 62] on p "Calendar" at bounding box center [31, 63] width 24 height 8
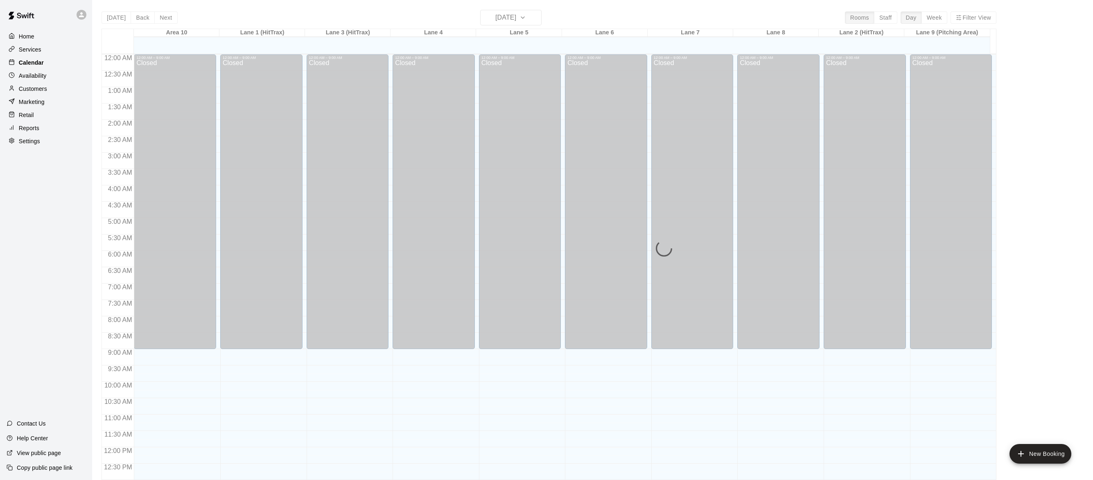
scroll to position [326, 0]
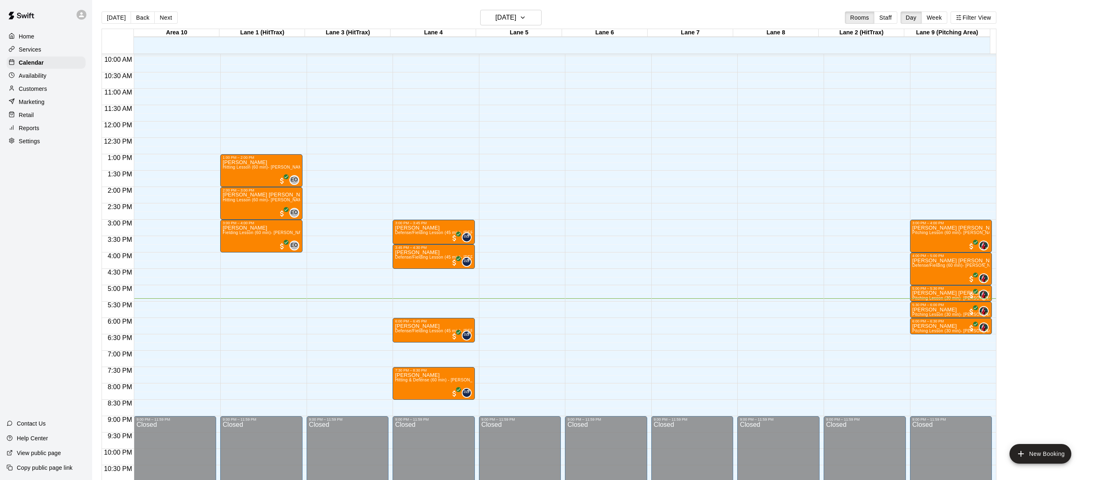
click at [30, 41] on div "Home" at bounding box center [46, 36] width 79 height 12
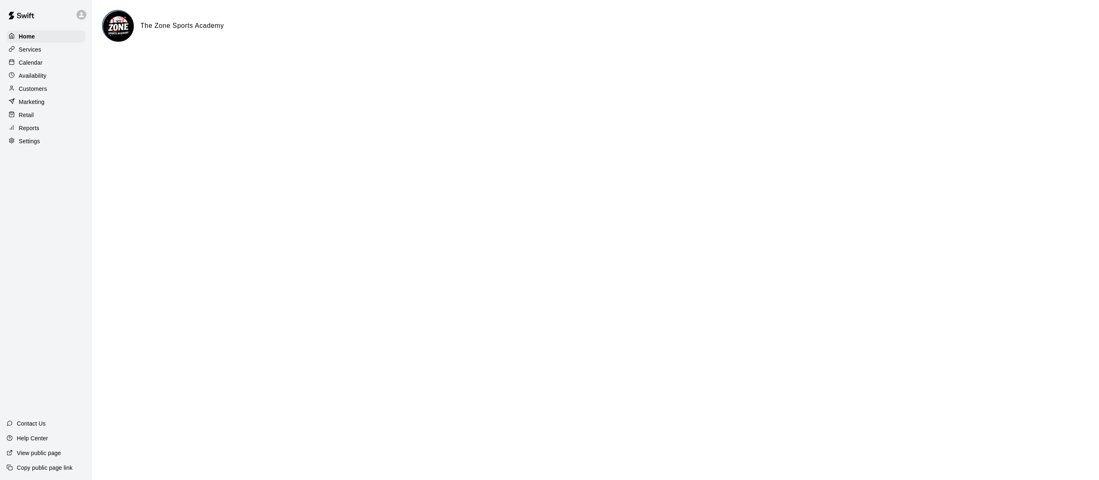
click at [39, 65] on p "Calendar" at bounding box center [31, 63] width 24 height 8
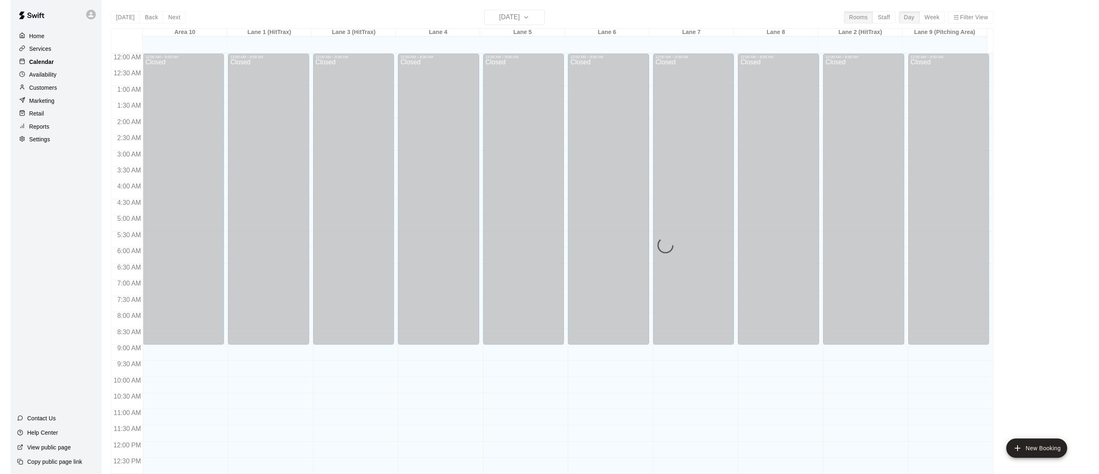
scroll to position [326, 0]
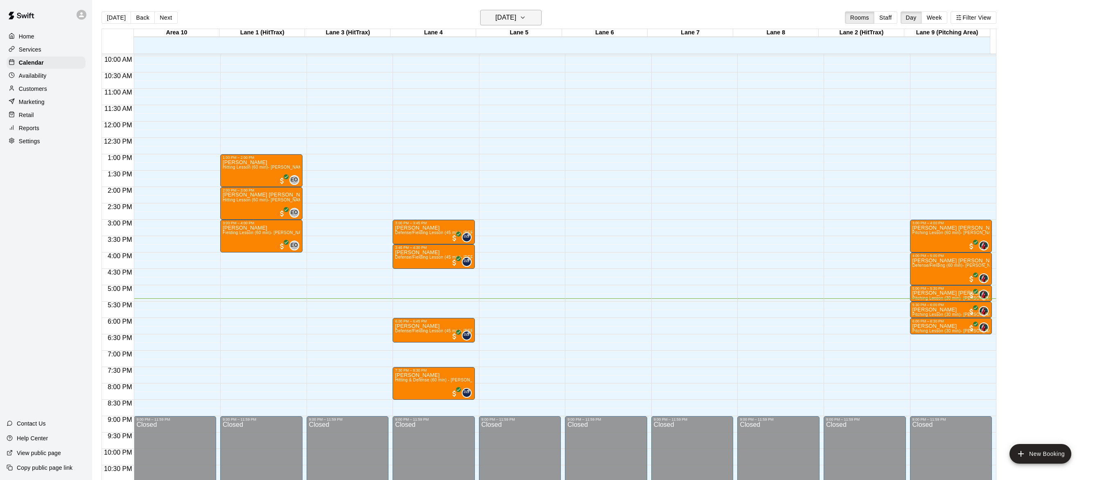
click at [526, 16] on icon "button" at bounding box center [522, 18] width 7 height 10
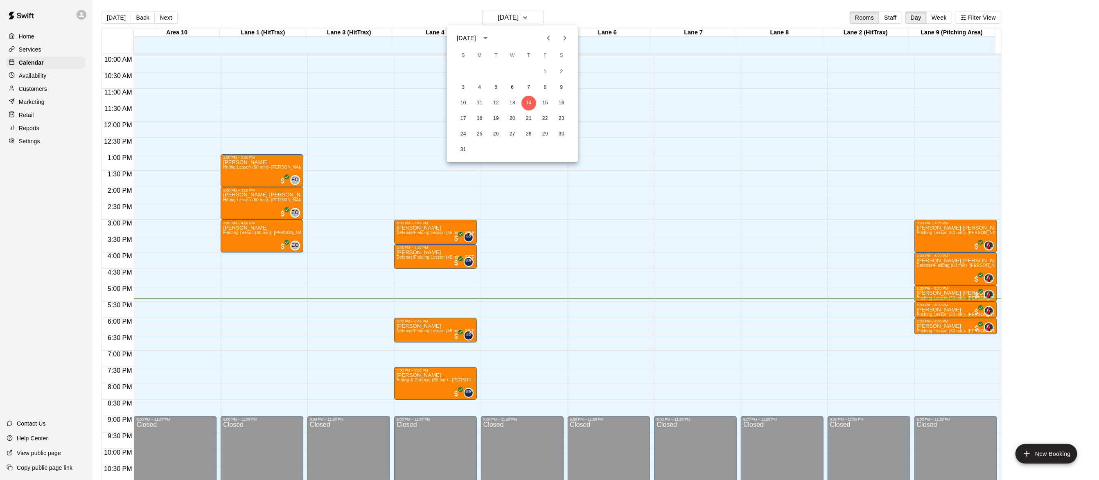
click at [556, 15] on div at bounding box center [549, 240] width 1099 height 480
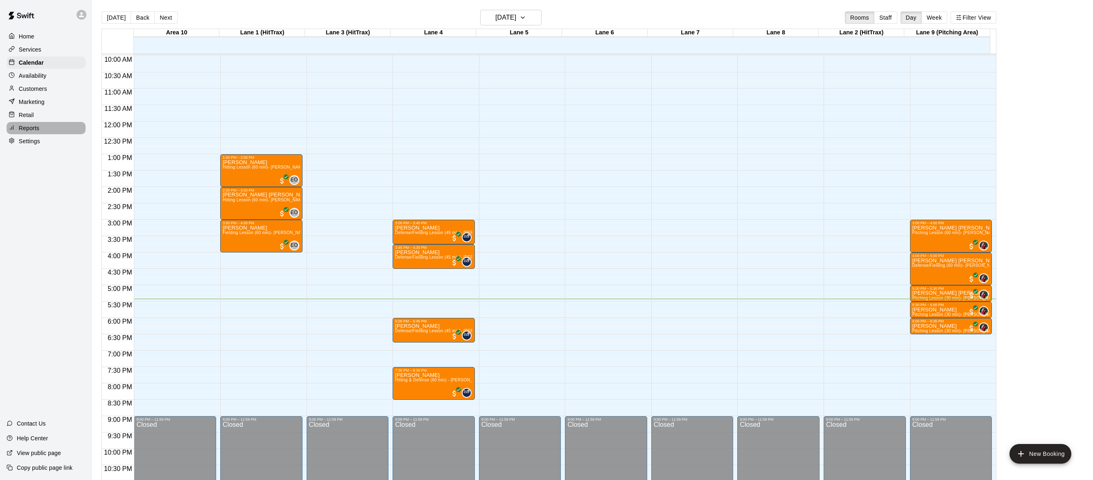
click at [33, 128] on p "Reports" at bounding box center [29, 128] width 20 height 8
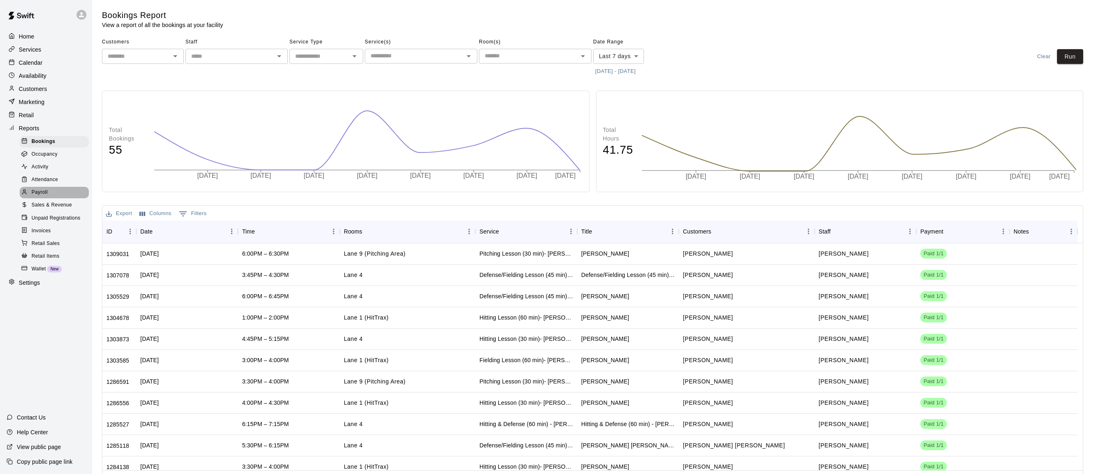
click at [38, 198] on div "Payroll" at bounding box center [54, 192] width 69 height 11
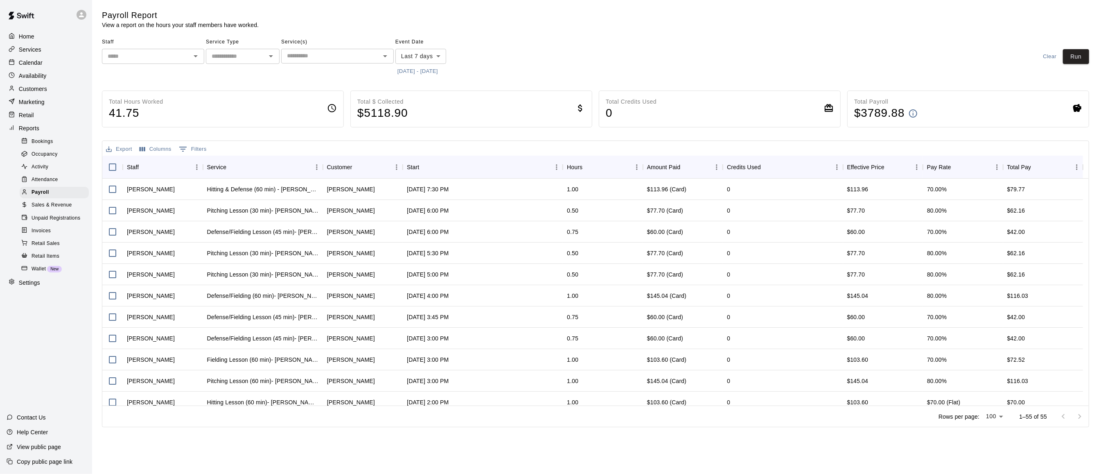
click at [191, 61] on icon "Open" at bounding box center [196, 56] width 10 height 10
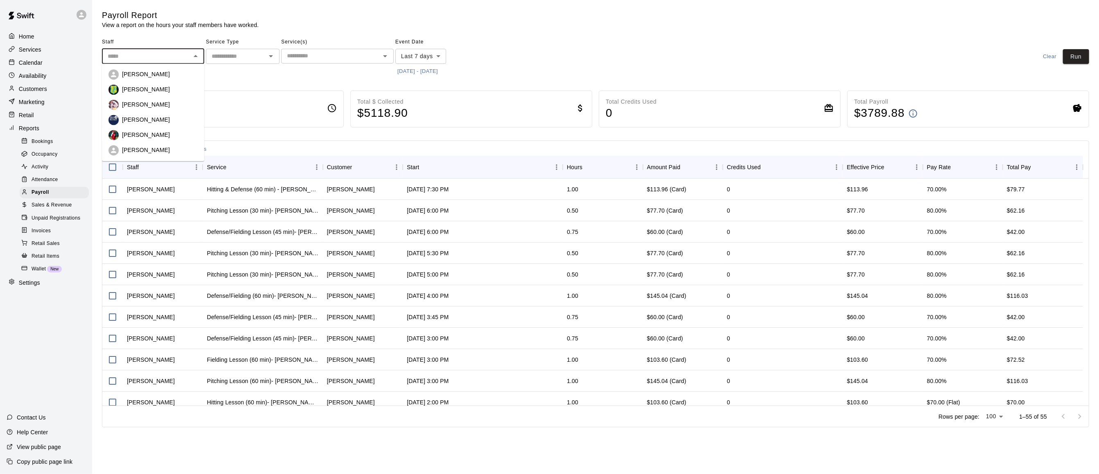
click at [160, 129] on li "[PERSON_NAME]" at bounding box center [153, 134] width 102 height 15
type input "*********"
click at [402, 71] on button "8/7/2025 - 8/14/2025" at bounding box center [417, 71] width 45 height 13
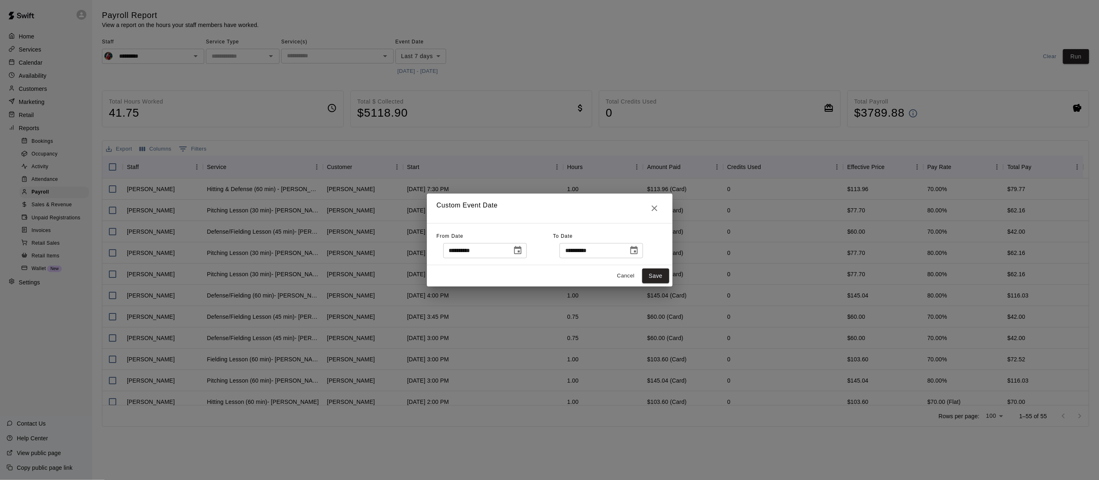
click at [523, 250] on icon "Choose date, selected date is Aug 7, 2025" at bounding box center [518, 251] width 10 height 10
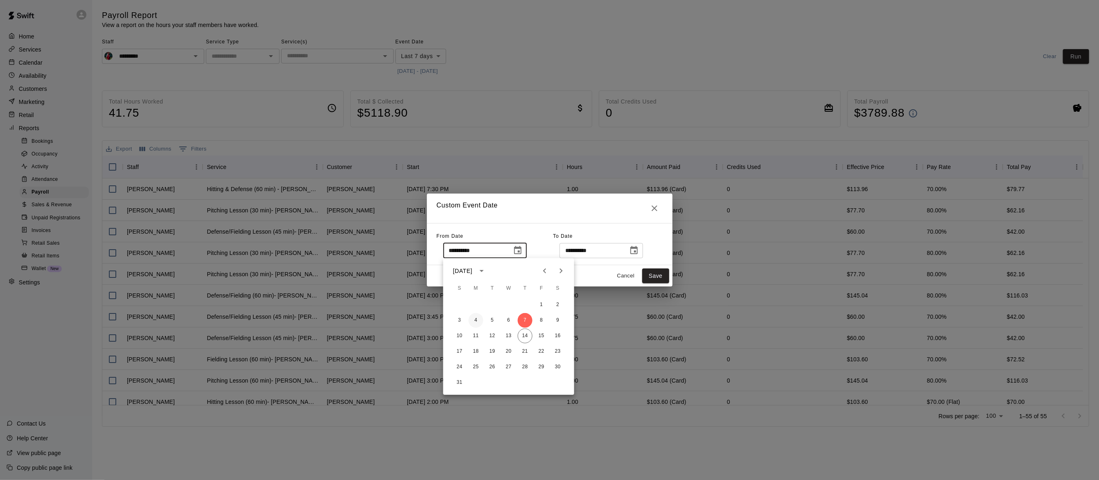
click at [478, 324] on button "4" at bounding box center [476, 320] width 15 height 15
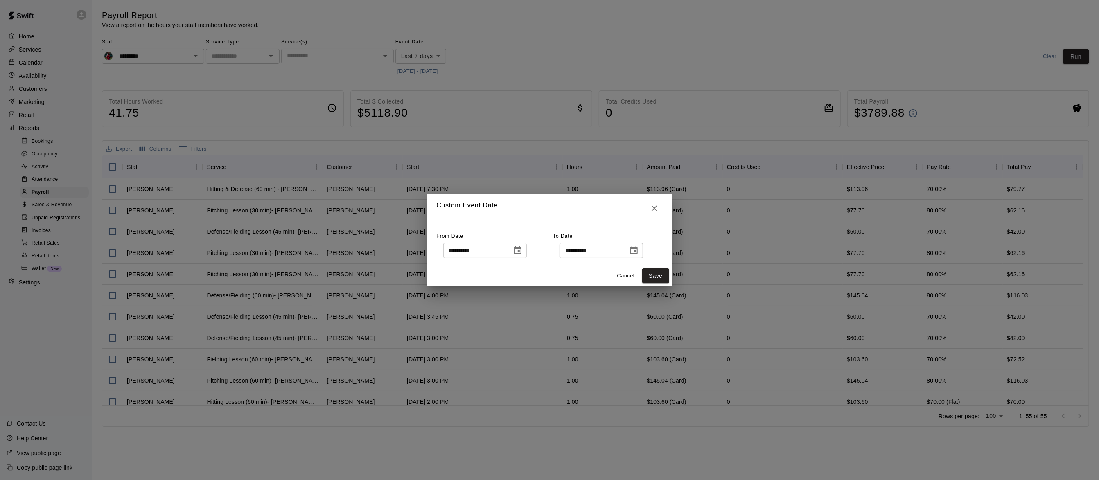
click at [639, 253] on icon "Choose date, selected date is Aug 14, 2025" at bounding box center [634, 251] width 10 height 10
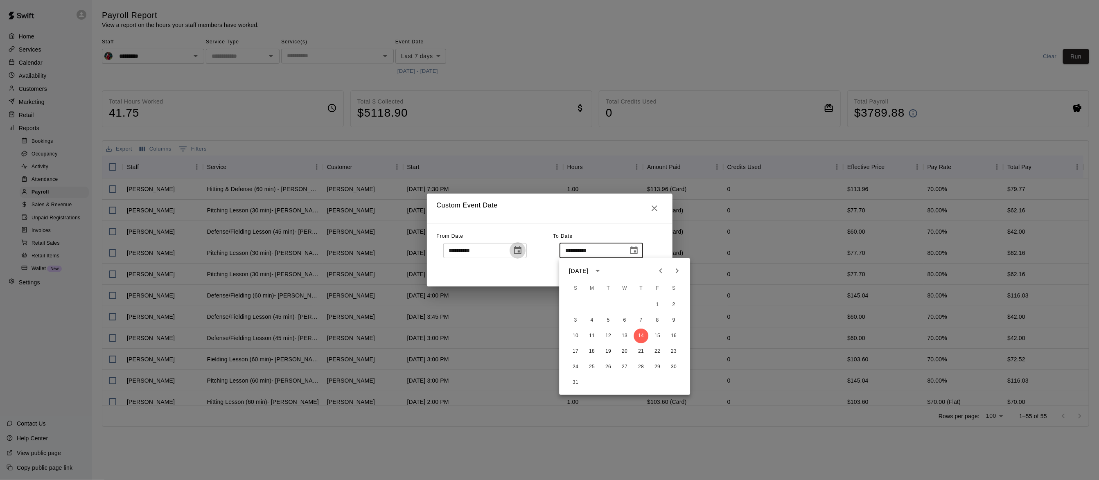
click at [521, 251] on icon "Choose date, selected date is Aug 4, 2025" at bounding box center [517, 250] width 7 height 8
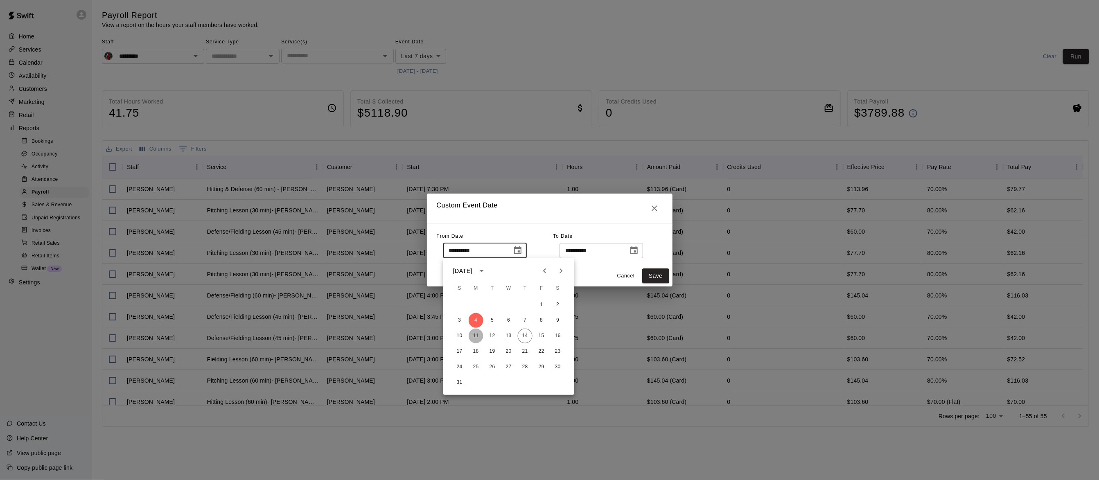
click at [475, 339] on button "11" at bounding box center [476, 336] width 15 height 15
type input "**********"
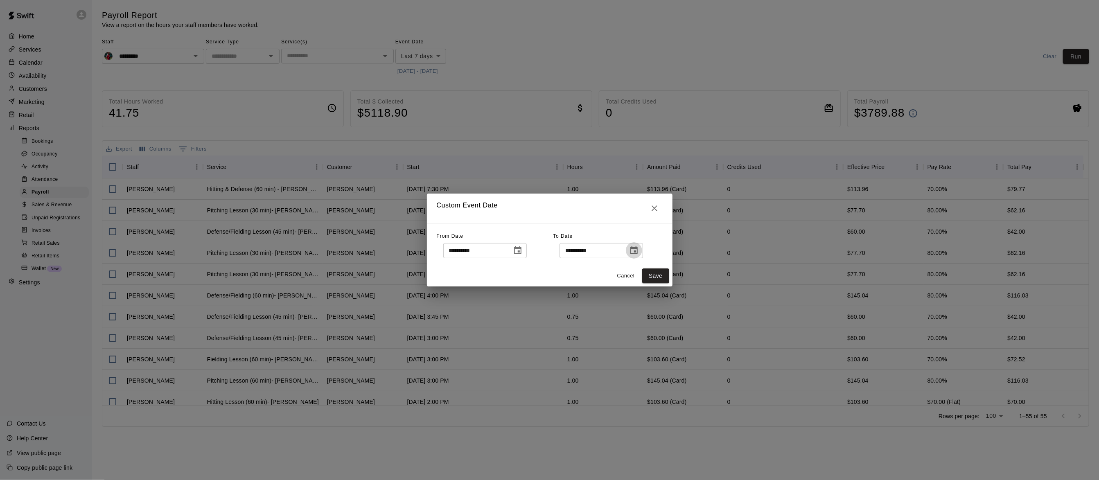
click at [639, 253] on icon "Choose date, selected date is Aug 14, 2025" at bounding box center [634, 251] width 10 height 10
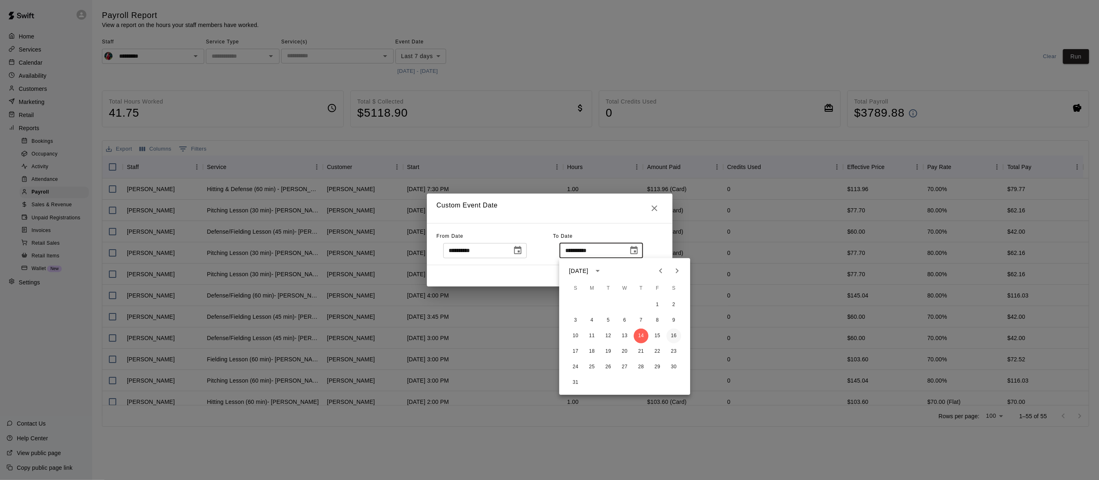
click at [674, 334] on button "16" at bounding box center [673, 336] width 15 height 15
type input "**********"
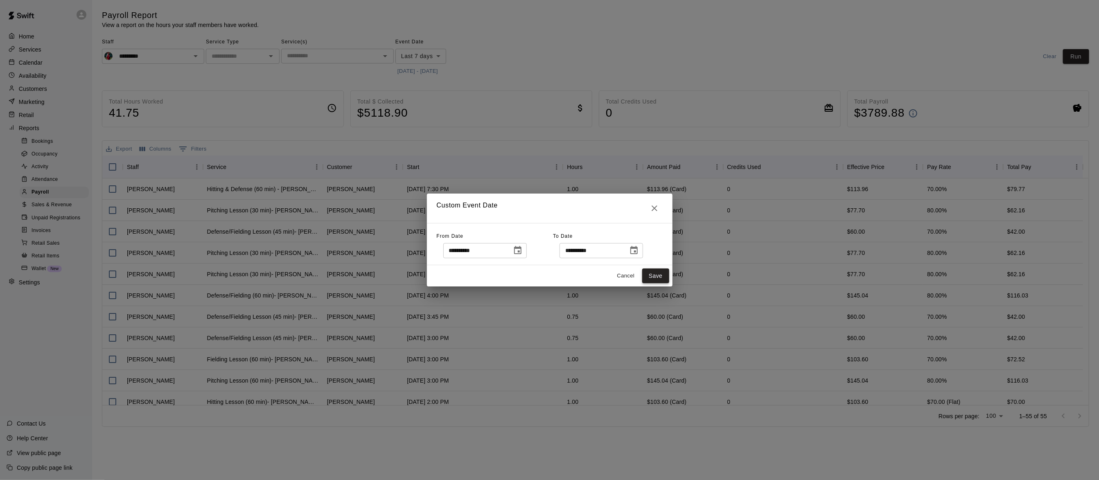
click at [660, 282] on button "Save" at bounding box center [655, 275] width 27 height 15
type input "******"
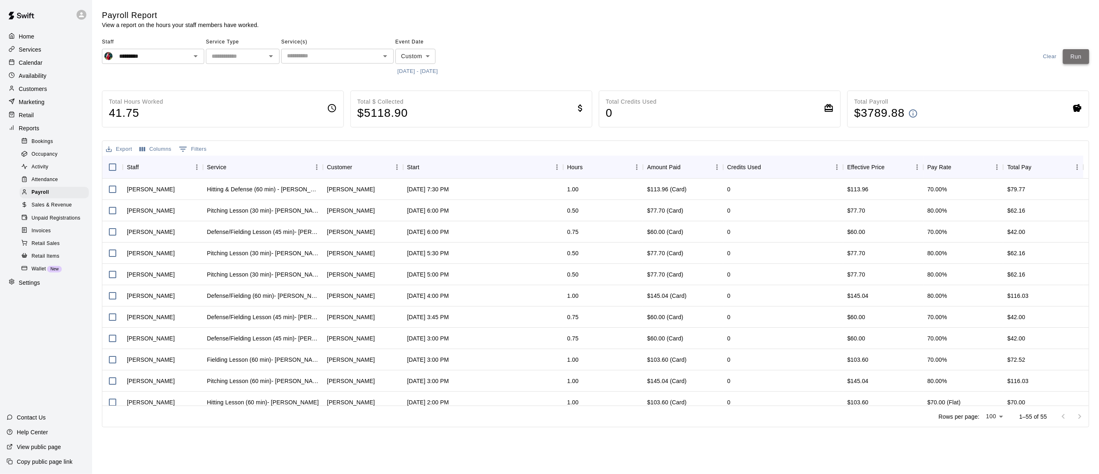
click at [1068, 59] on button "Run" at bounding box center [1076, 56] width 26 height 15
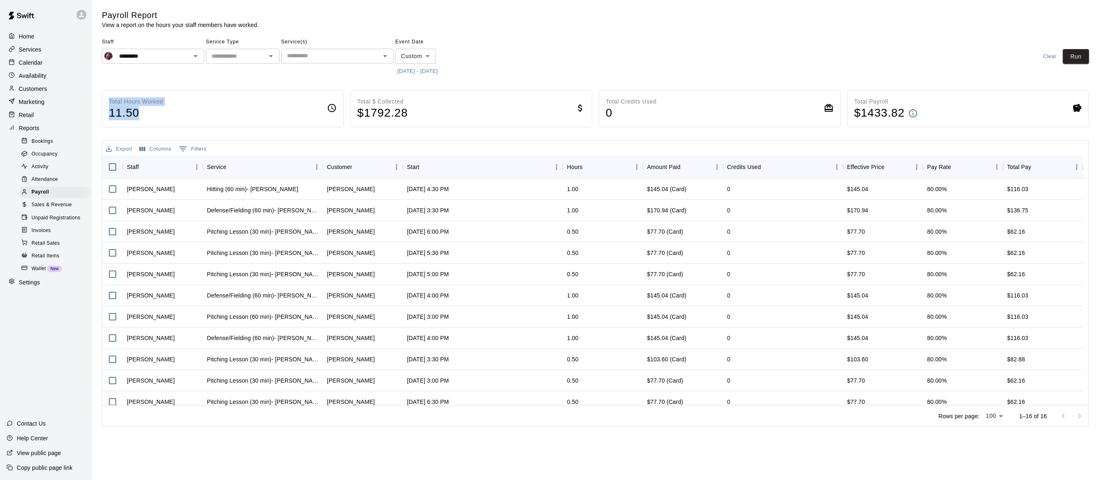
drag, startPoint x: 146, startPoint y: 113, endPoint x: 105, endPoint y: 92, distance: 46.1
click at [105, 92] on div "Total Hours Worked 11.50" at bounding box center [223, 108] width 242 height 37
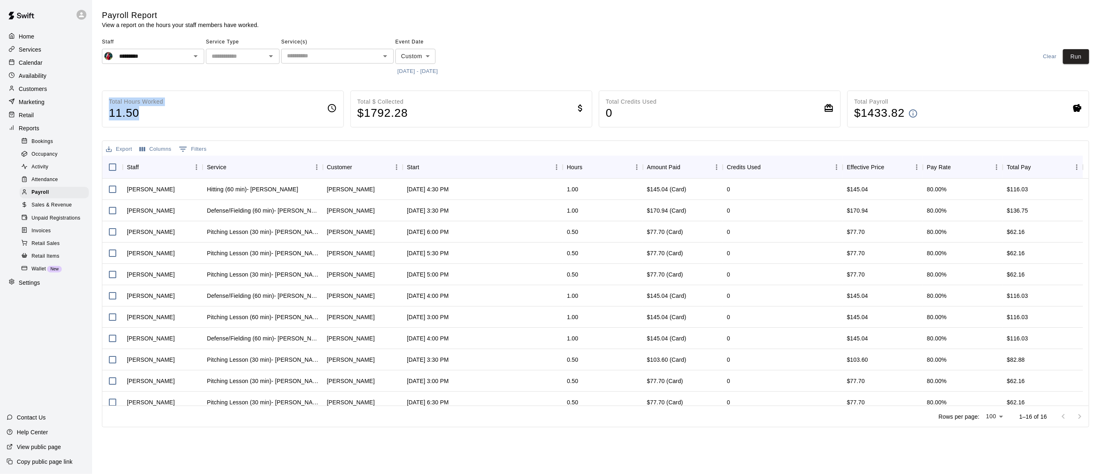
click at [105, 92] on div "Total Hours Worked 11.50" at bounding box center [223, 108] width 242 height 37
click at [109, 102] on p "Total Hours Worked" at bounding box center [136, 101] width 54 height 9
drag, startPoint x: 148, startPoint y: 112, endPoint x: 109, endPoint y: 95, distance: 42.5
click at [109, 95] on div "Total Hours Worked 11.50" at bounding box center [223, 108] width 242 height 37
drag, startPoint x: 109, startPoint y: 95, endPoint x: 160, endPoint y: 114, distance: 54.7
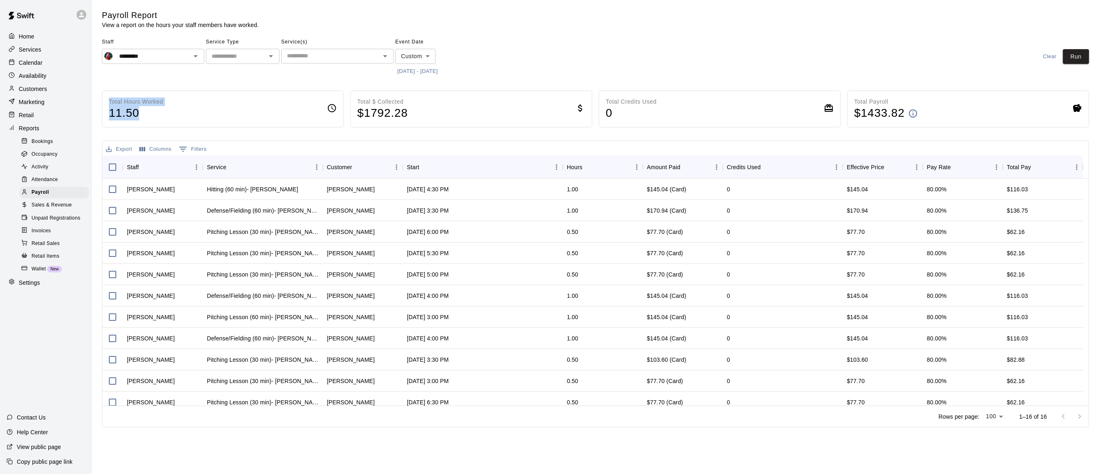
click at [160, 114] on h4 "11.50" at bounding box center [136, 113] width 54 height 14
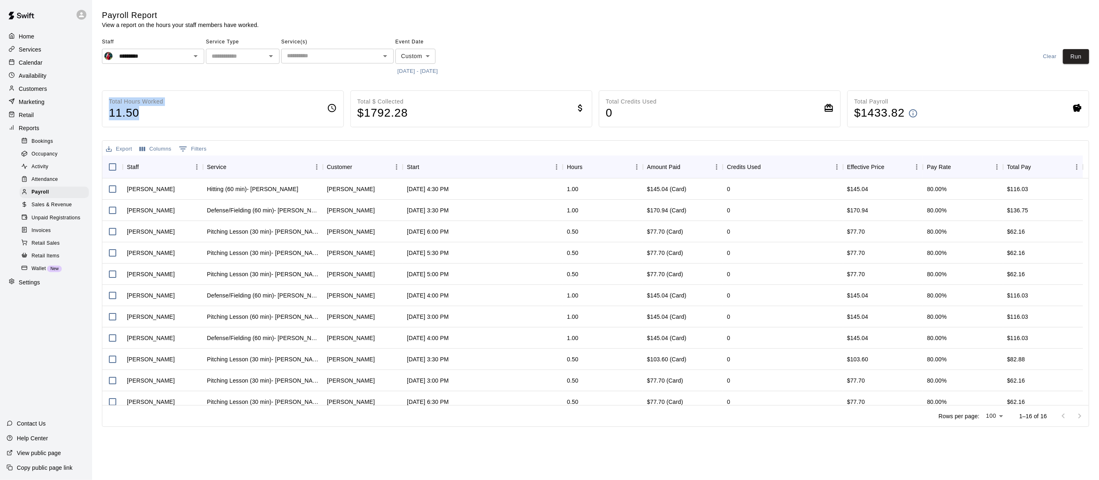
drag, startPoint x: 129, startPoint y: 111, endPoint x: 101, endPoint y: 101, distance: 29.1
click at [102, 101] on div "Total Hours Worked 11.50" at bounding box center [223, 108] width 242 height 37
drag, startPoint x: 101, startPoint y: 101, endPoint x: 201, endPoint y: 128, distance: 103.3
click at [201, 128] on div "Total Hours Worked 11.50 Total $ Collected $ 1792.28 Total Credits Used 0 Total…" at bounding box center [595, 258] width 987 height 336
click at [194, 53] on icon "Open" at bounding box center [196, 56] width 10 height 10
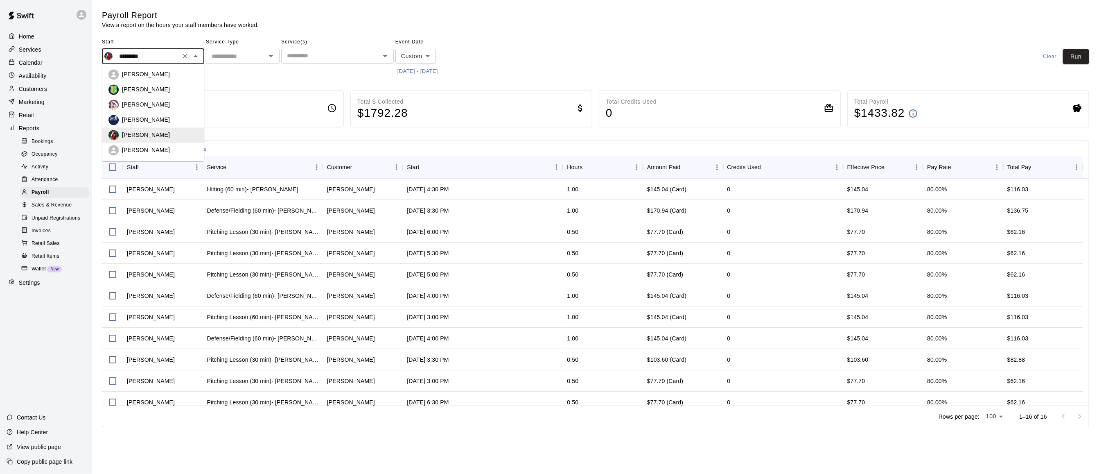
click at [176, 68] on li "Eric Opelski" at bounding box center [153, 74] width 102 height 15
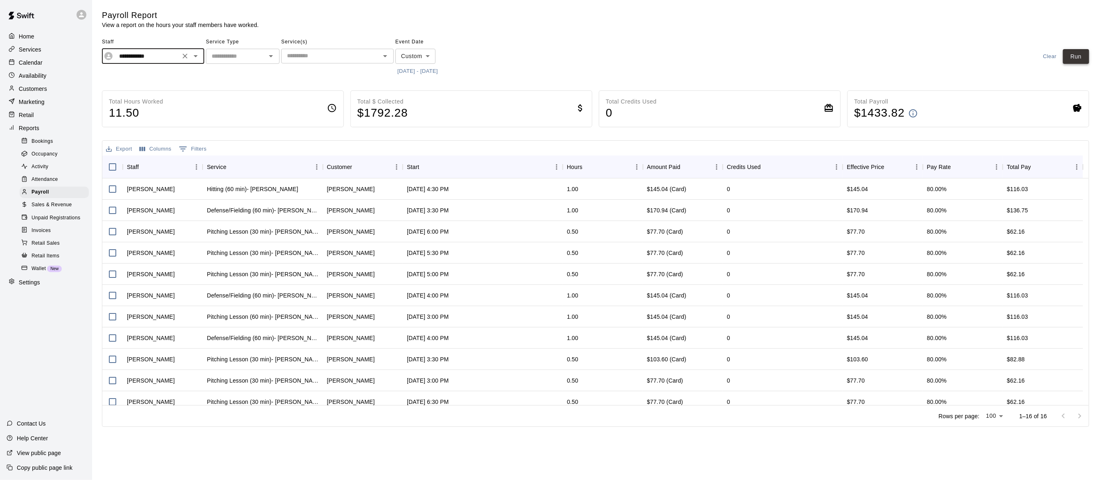
click at [1078, 59] on button "Run" at bounding box center [1076, 56] width 26 height 15
click at [427, 73] on button "[DATE] - [DATE]" at bounding box center [417, 71] width 45 height 13
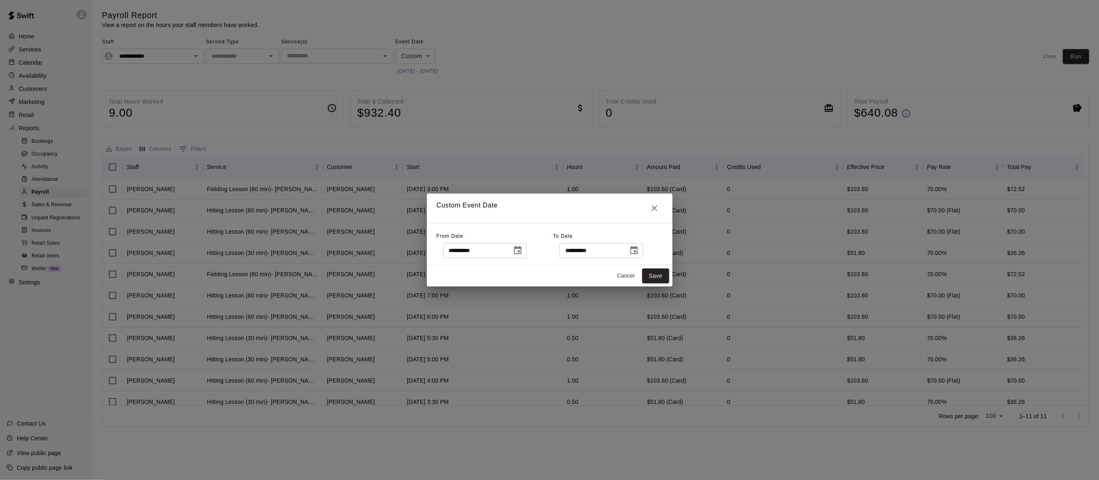
click at [523, 253] on icon "Choose date, selected date is Aug 11, 2025" at bounding box center [518, 251] width 10 height 10
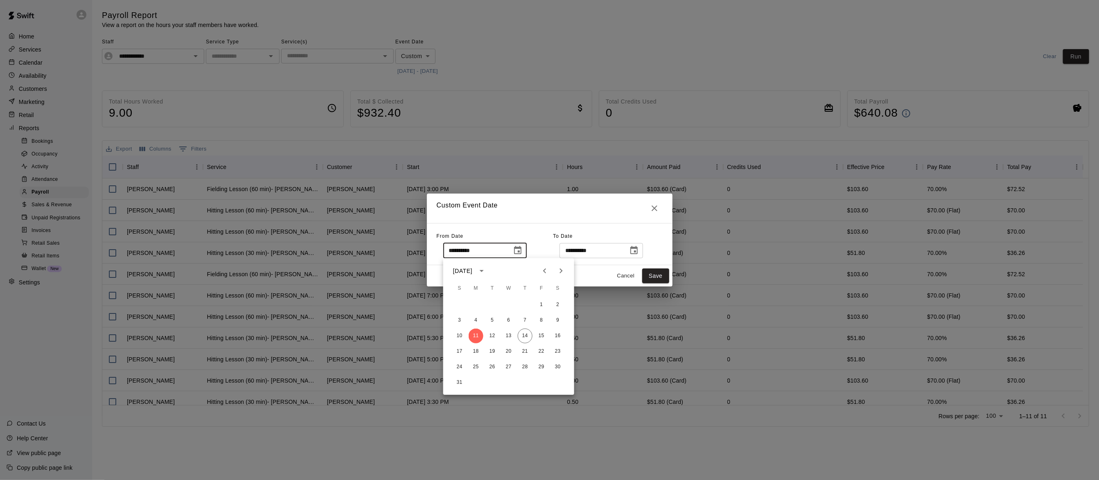
click at [505, 152] on div "**********" at bounding box center [549, 240] width 1099 height 480
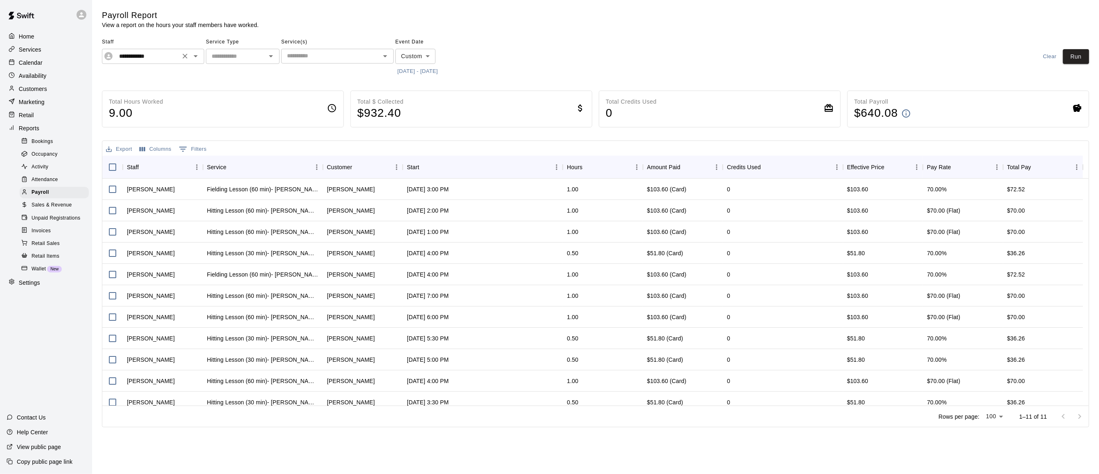
click at [195, 59] on icon "Open" at bounding box center [196, 56] width 10 height 10
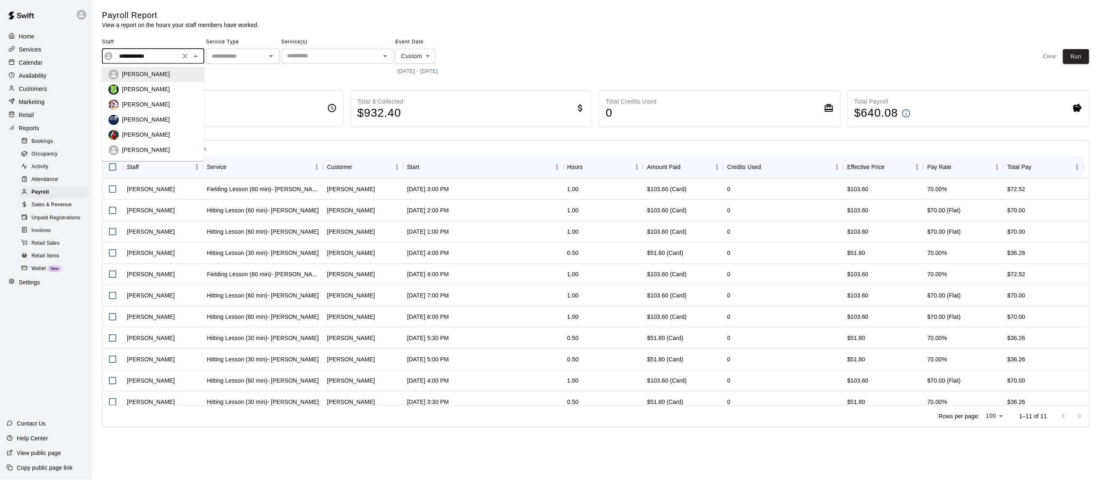
click at [166, 117] on div "Jose Polanco" at bounding box center [160, 120] width 76 height 8
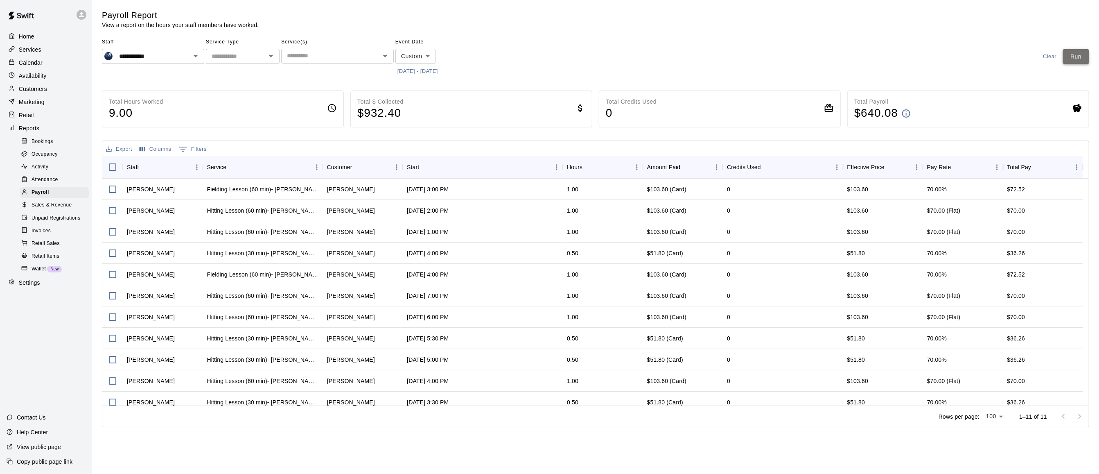
click at [1071, 61] on button "Run" at bounding box center [1076, 56] width 26 height 15
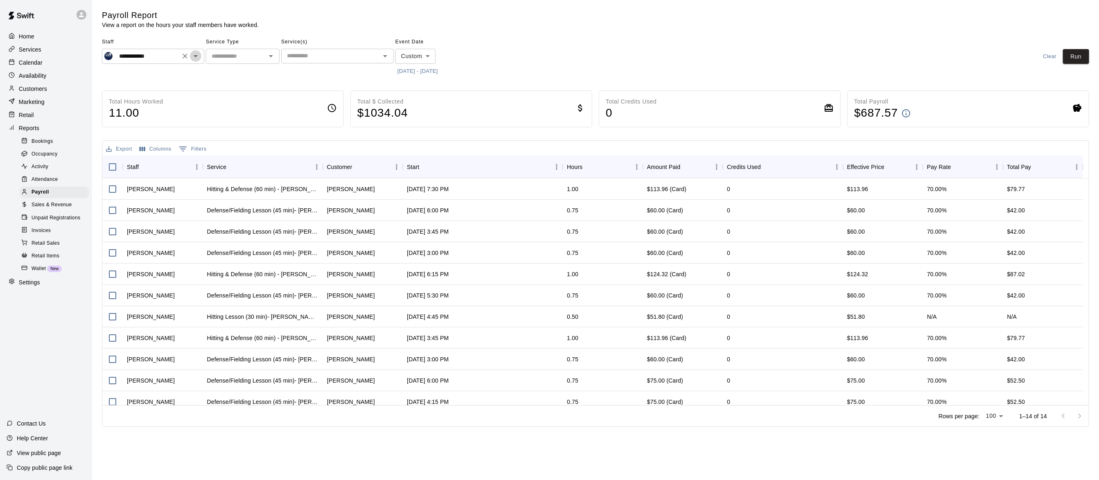
click at [196, 59] on icon "Open" at bounding box center [196, 56] width 10 height 10
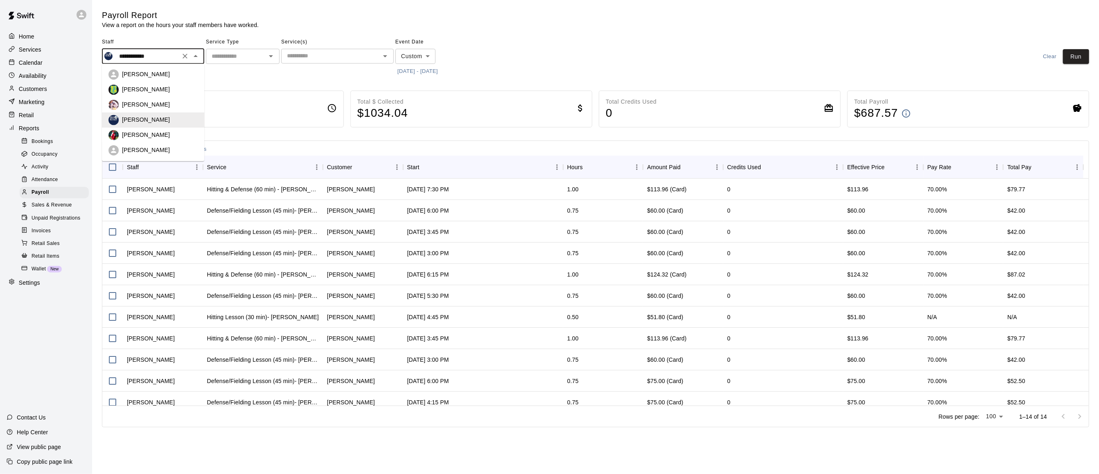
click at [162, 134] on div "[PERSON_NAME]" at bounding box center [160, 135] width 76 height 8
type input "*********"
click at [1083, 56] on button "Run" at bounding box center [1076, 56] width 26 height 15
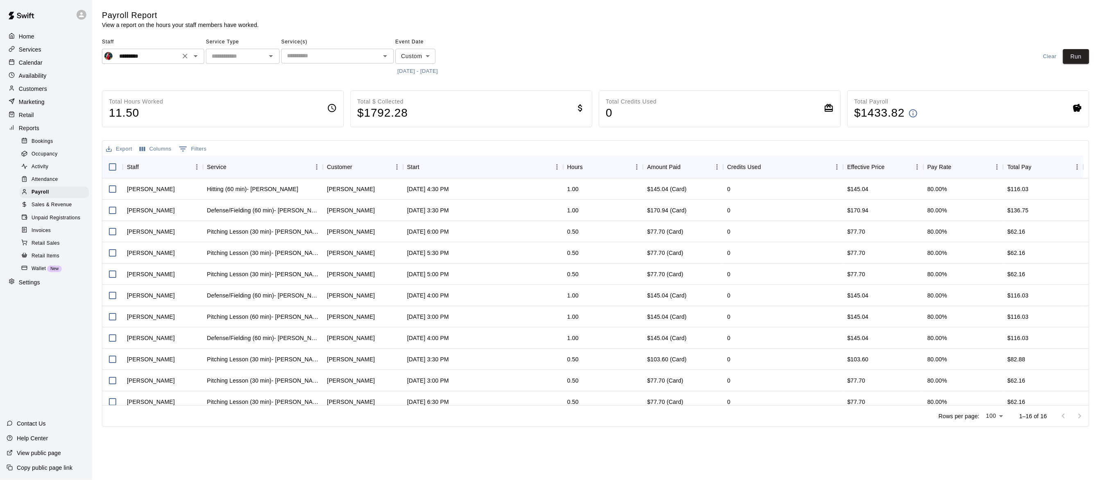
click at [194, 56] on icon "Open" at bounding box center [196, 56] width 10 height 10
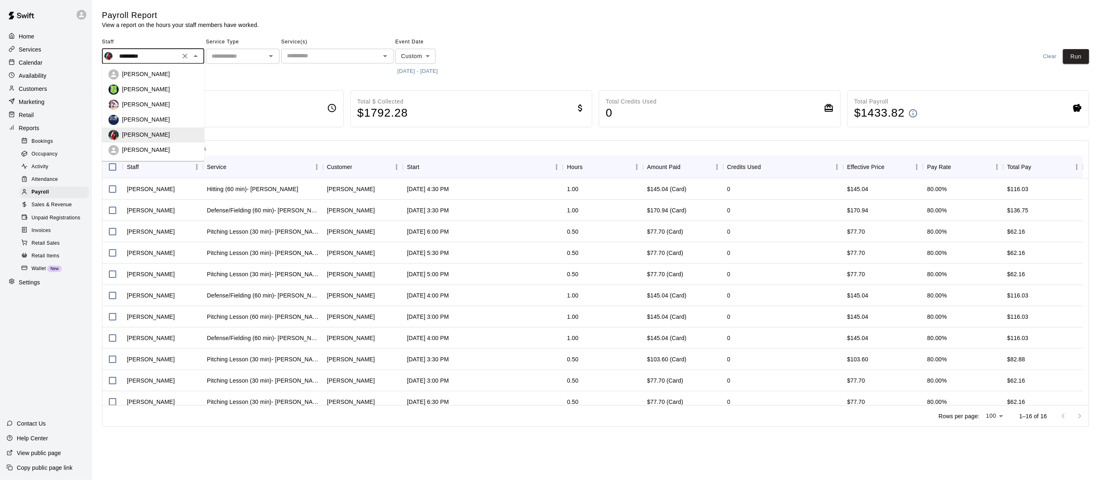
click at [255, 92] on div "Total Hours Worked 11.50" at bounding box center [223, 108] width 242 height 37
